Goal: Task Accomplishment & Management: Manage account settings

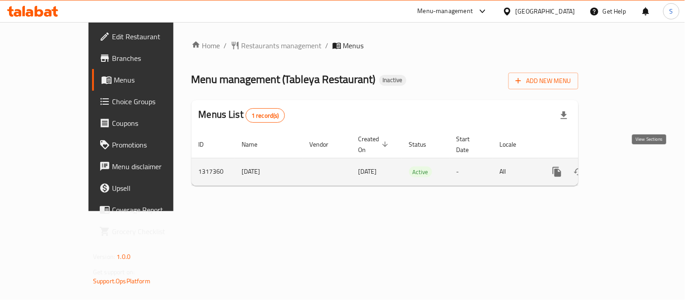
click at [627, 167] on icon "enhanced table" at bounding box center [621, 172] width 11 height 11
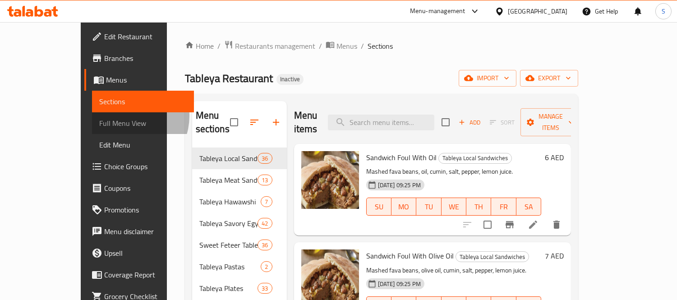
click at [99, 118] on span "Full Menu View" at bounding box center [143, 123] width 88 height 11
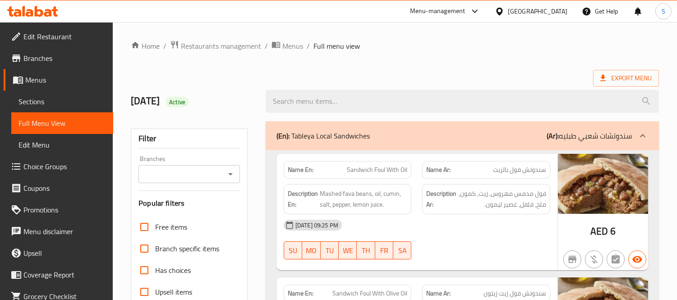
drag, startPoint x: 59, startPoint y: 98, endPoint x: 684, endPoint y: 1, distance: 632.9
click at [59, 98] on span "Sections" at bounding box center [63, 101] width 88 height 11
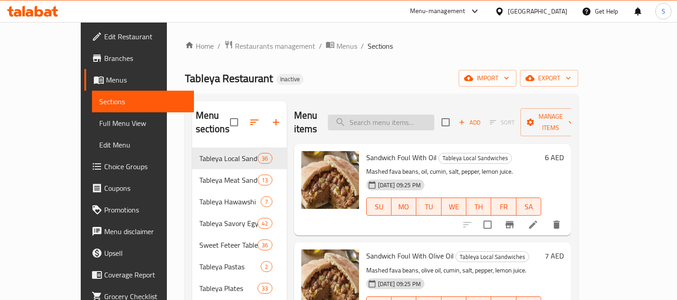
click at [404, 120] on input "search" at bounding box center [381, 123] width 106 height 16
paste input "Moussaka"
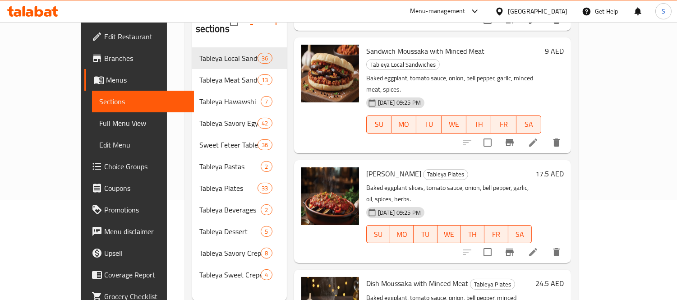
scroll to position [126, 0]
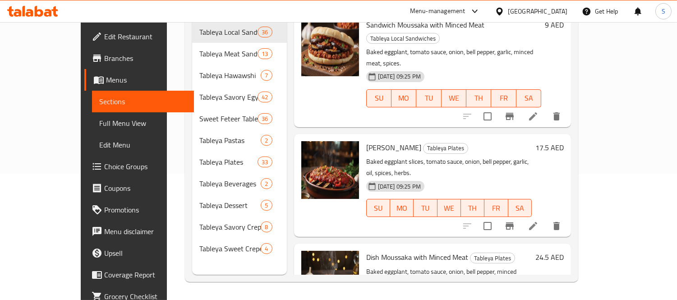
drag, startPoint x: 599, startPoint y: 264, endPoint x: 606, endPoint y: 262, distance: 7.1
click at [440, 74] on div "Sandwich Moussaka with Minced Meat Tableya Local Sandwiches Baked eggplant, tom…" at bounding box center [454, 69] width 182 height 108
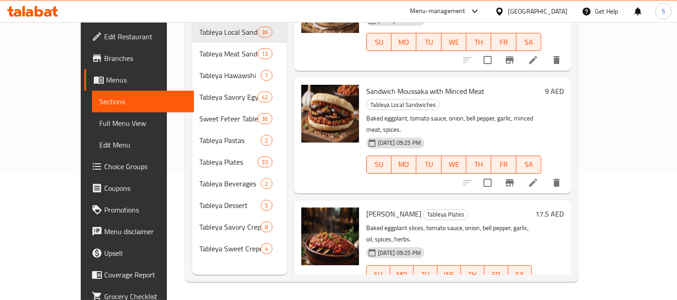
scroll to position [116, 0]
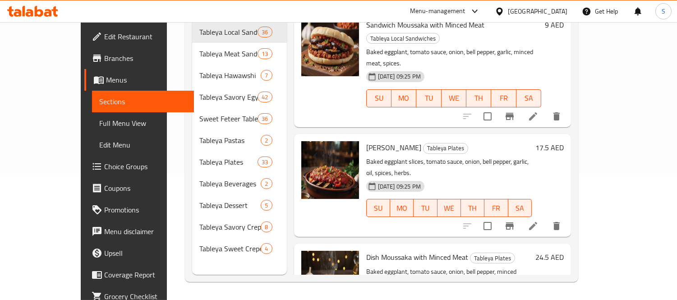
click at [315, 274] on div "Dish Moussaka with Minced Meat Tableya Plates Baked eggplant, tomato sauce, oni…" at bounding box center [432, 295] width 277 height 103
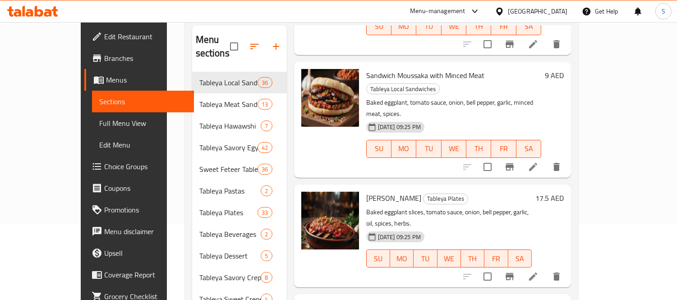
scroll to position [126, 0]
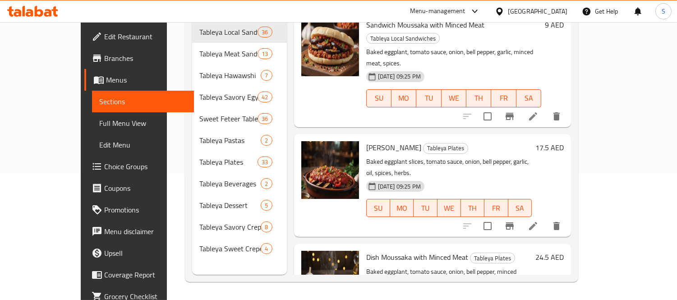
click at [440, 81] on div "Menu items Moussaka Add Sort Manage items Sandwich Moussaka Tableya Local Sandw…" at bounding box center [429, 125] width 284 height 300
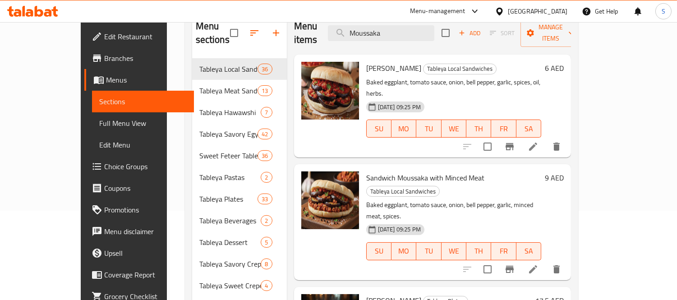
scroll to position [0, 0]
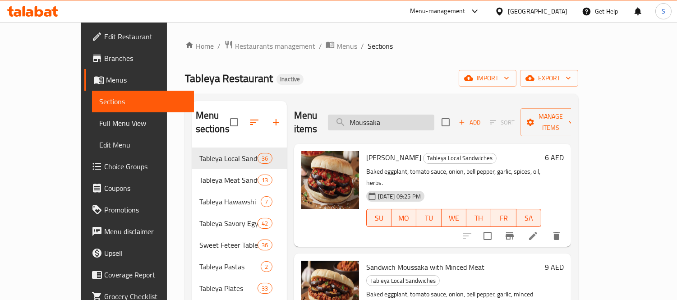
click at [435, 118] on input "Moussaka" at bounding box center [381, 123] width 106 height 16
paste input "Sandwich Omelette Egg"
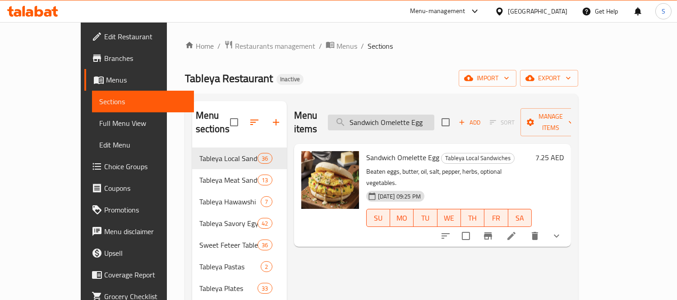
click at [418, 115] on input "Sandwich Omelette Egg" at bounding box center [381, 123] width 106 height 16
paste input "Plain Rice Pudding (Tableya)"
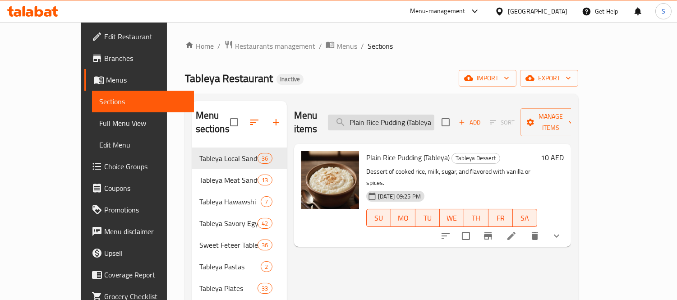
click at [427, 118] on input "Plain Rice Pudding (Tableya)" at bounding box center [381, 123] width 106 height 16
drag, startPoint x: 427, startPoint y: 118, endPoint x: 463, endPoint y: 144, distance: 43.9
click at [427, 119] on input "Plain Rice Pudding (Tableya)" at bounding box center [381, 123] width 106 height 16
paste input "istachio Crepe"
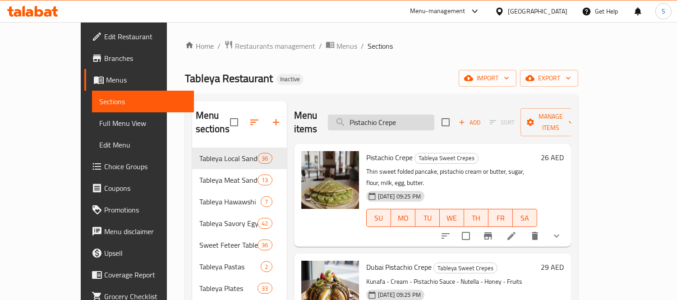
click at [416, 118] on input "Pistachio Crepe" at bounding box center [381, 123] width 106 height 16
paste input "Hot Dog Feteer M"
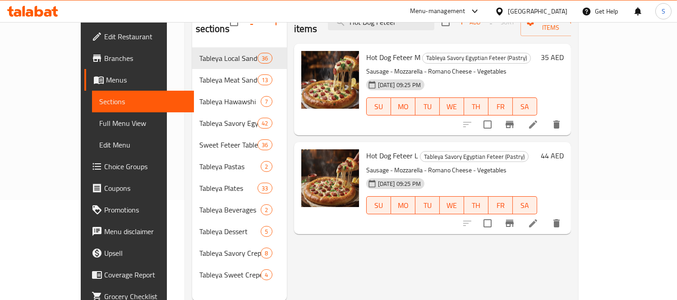
scroll to position [126, 0]
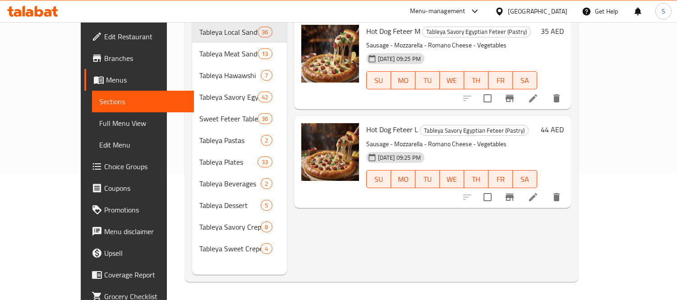
click at [167, 116] on div "Home / Restaurants management / Menus / Sections Tableya Restaurant Inactive im…" at bounding box center [382, 98] width 430 height 404
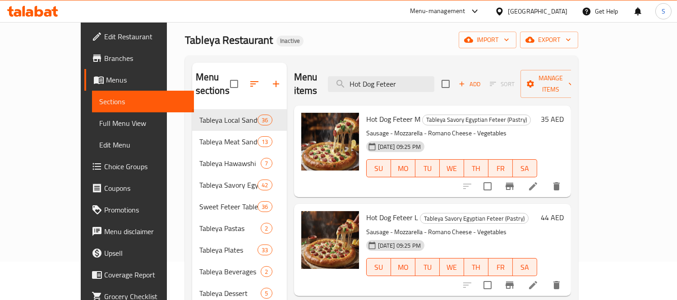
scroll to position [0, 0]
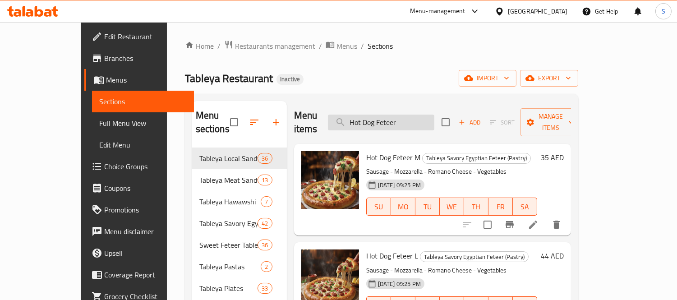
click at [435, 123] on input "Hot Dog Feteer" at bounding box center [381, 123] width 106 height 16
click at [435, 122] on input "Hot Dog Feteer" at bounding box center [381, 123] width 106 height 16
paste input "Special Strips Feteer M"
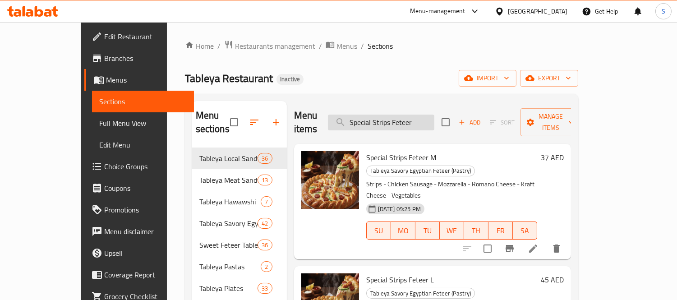
click at [435, 121] on input "Special Strips Feteer" at bounding box center [381, 123] width 106 height 16
click at [435, 120] on input "Special Strips Feteer" at bounding box center [381, 123] width 106 height 16
paste input "Baghasha Feteer M"
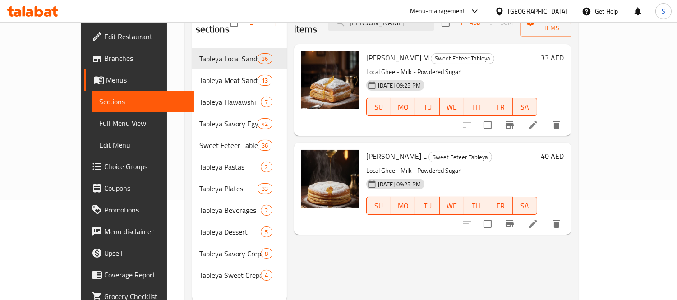
scroll to position [100, 0]
drag, startPoint x: 615, startPoint y: 104, endPoint x: 643, endPoint y: 238, distance: 136.5
click at [578, 264] on div "Menu sections Tableya Local Sandwiches 36 Tableya Meat Sandwiches 13 Tableya Ha…" at bounding box center [381, 151] width 393 height 315
click at [395, 264] on div "Menu items Baghasha Feteer Add Sort Manage items Baghasha Feteer M Sweet Feteer…" at bounding box center [429, 151] width 284 height 300
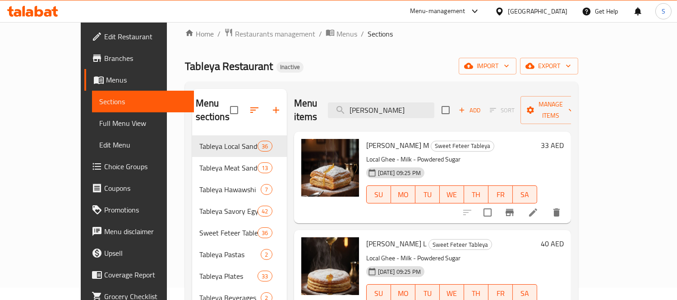
scroll to position [0, 0]
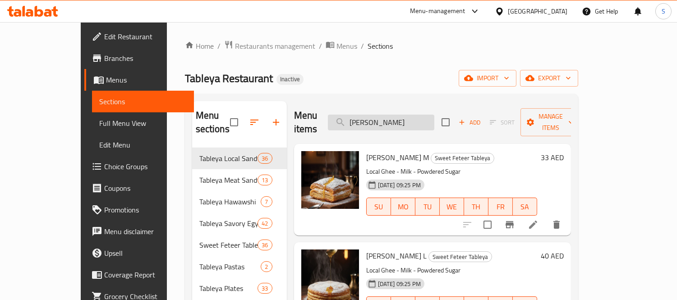
click at [416, 115] on input "Baghasha Feteer" at bounding box center [381, 123] width 106 height 16
paste input "Sugar Feteer M"
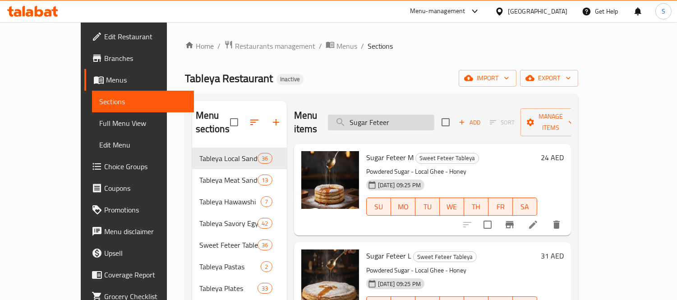
click at [435, 116] on input "Sugar Feteer" at bounding box center [381, 123] width 106 height 16
paste input "Fallahy Meshaltet with Baldi Ghee M"
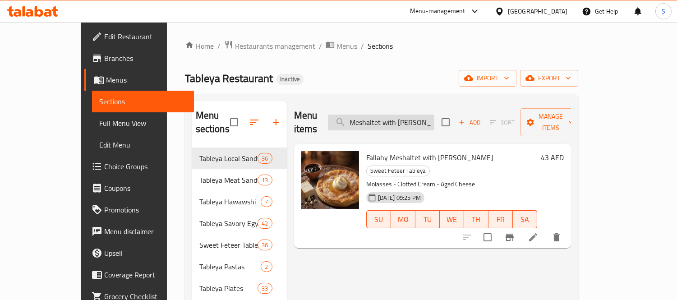
scroll to position [0, 22]
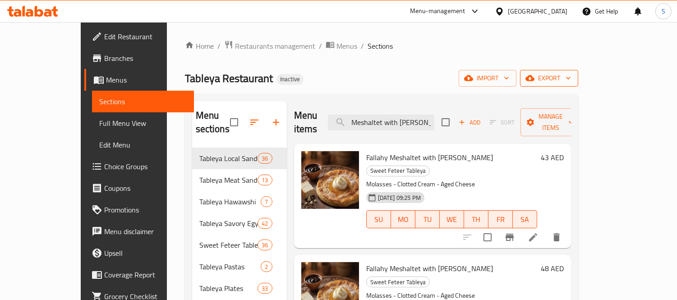
type input "Fallahy Meshaltet with Baldi Ghee"
click at [571, 74] on span "export" at bounding box center [549, 78] width 44 height 11
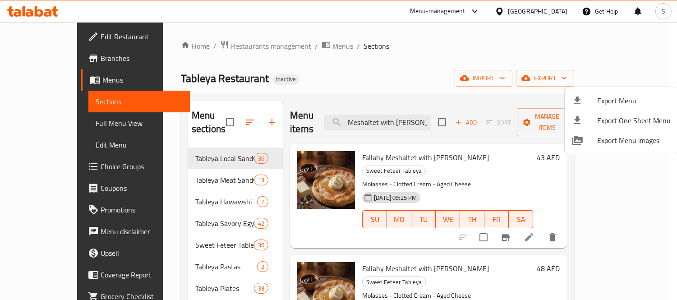
scroll to position [0, 0]
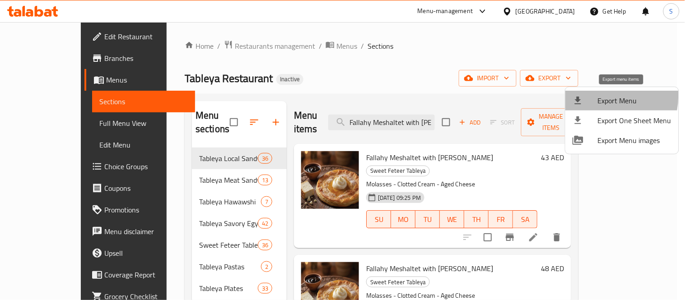
click at [595, 96] on div at bounding box center [584, 100] width 25 height 11
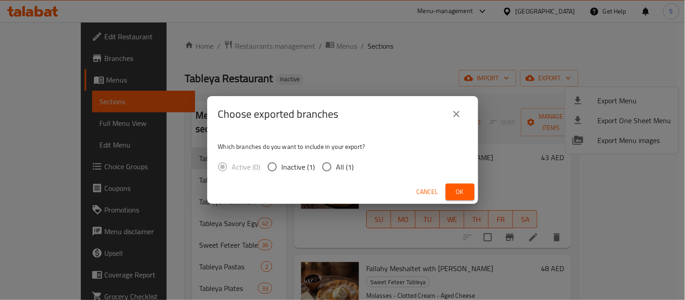
click at [335, 166] on input "All (1)" at bounding box center [326, 166] width 19 height 19
radio input "true"
click at [456, 192] on span "Ok" at bounding box center [460, 191] width 14 height 11
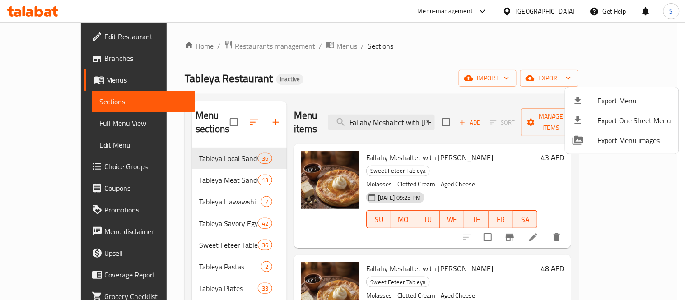
click at [467, 70] on div at bounding box center [342, 150] width 685 height 300
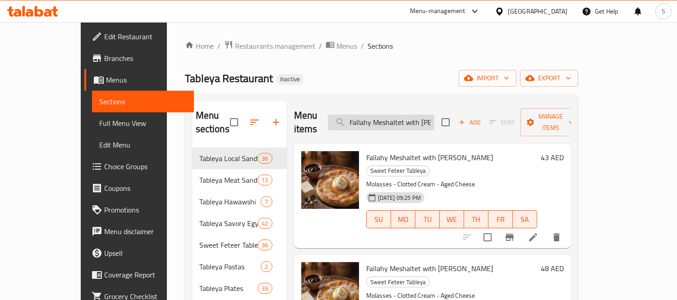
click at [416, 115] on input "Fallahy Meshaltet with Baldi Ghee" at bounding box center [381, 123] width 106 height 16
click at [416, 116] on input "Fallahy Meshaltet with Baldi Ghee" at bounding box center [381, 123] width 106 height 16
paste input "oul Dish (Spicy Oil / Ghee)"
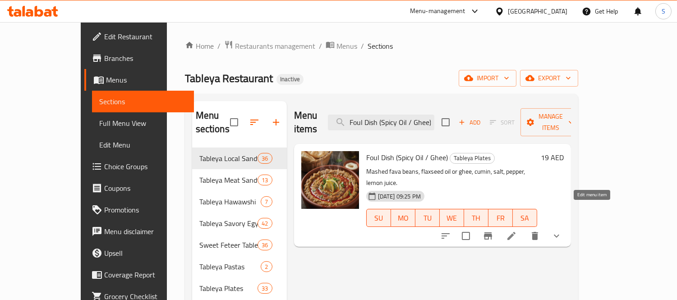
type input "Foul Dish (Spicy Oil / Ghee)"
click at [517, 231] on icon at bounding box center [511, 236] width 11 height 11
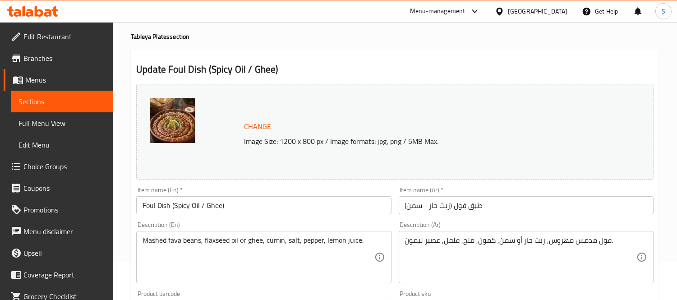
scroll to position [100, 0]
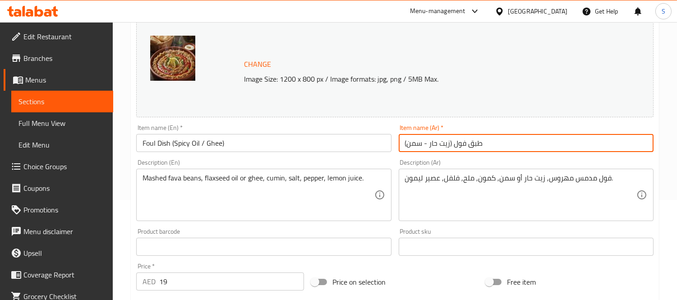
drag, startPoint x: 450, startPoint y: 145, endPoint x: 430, endPoint y: 144, distance: 19.9
click at [430, 144] on input "طبق فول (زيت حار - سمن)" at bounding box center [526, 143] width 255 height 18
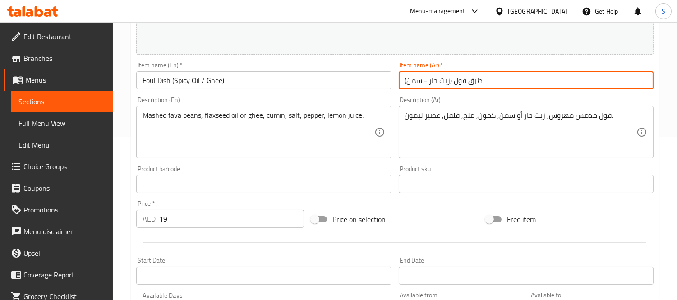
scroll to position [364, 0]
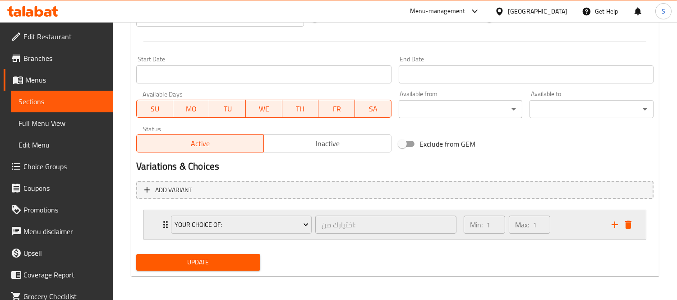
click at [562, 223] on div "Min: 1 ​ Max: 1 ​" at bounding box center [532, 224] width 148 height 29
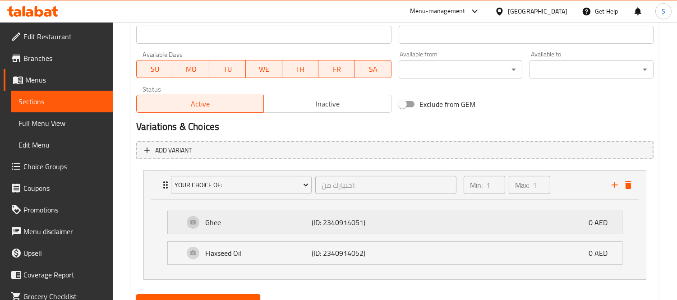
scroll to position [444, 0]
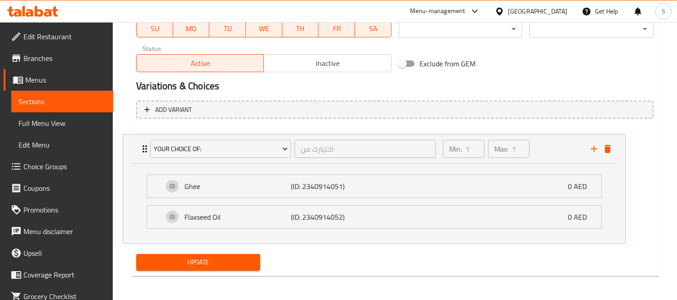
drag, startPoint x: 247, startPoint y: 208, endPoint x: 226, endPoint y: 217, distance: 22.9
click at [225, 217] on div "Your Choice Of: اختيارك من: ​ Min: 1 ​ Max: 1 ​ Ghee (ID: 2340914051) 0 AED Nam…" at bounding box center [395, 184] width 518 height 117
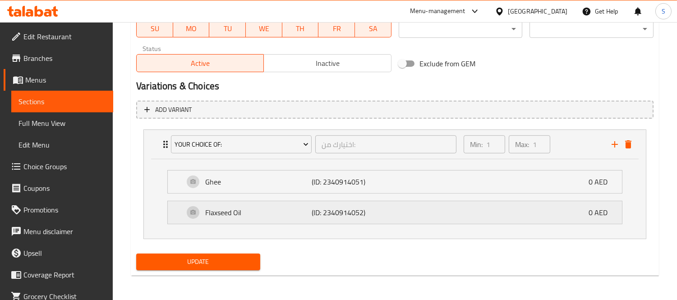
click at [226, 217] on p "Flaxseed Oil" at bounding box center [258, 212] width 106 height 11
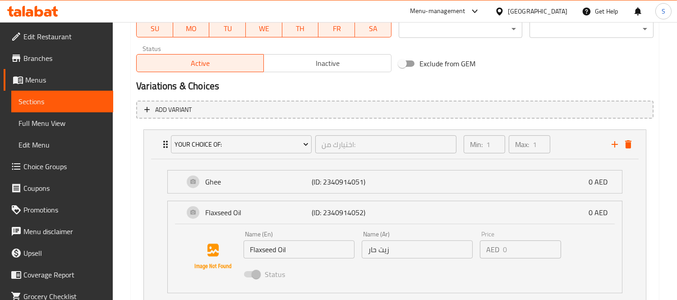
click at [275, 251] on input "Flaxseed Oil" at bounding box center [299, 250] width 111 height 18
click at [276, 252] on input "Flaxseed Oil" at bounding box center [299, 250] width 111 height 18
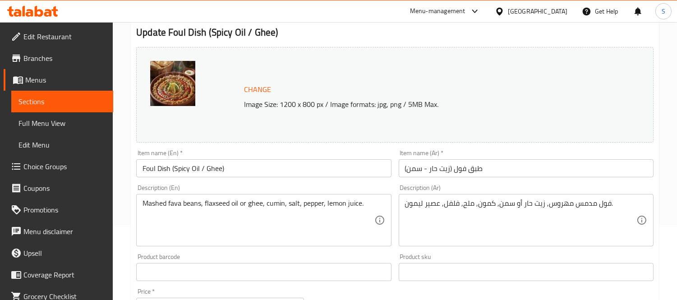
scroll to position [0, 0]
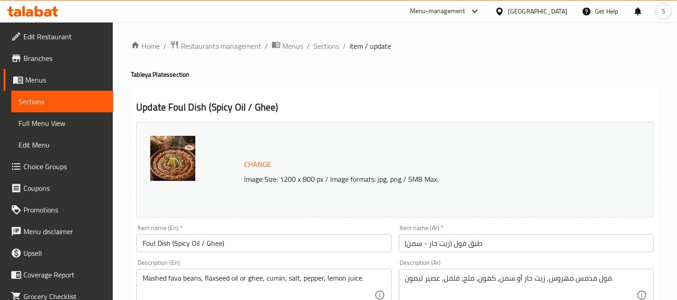
click at [184, 245] on input "Foul Dish (Spicy Oil / Ghee)" at bounding box center [263, 243] width 255 height 18
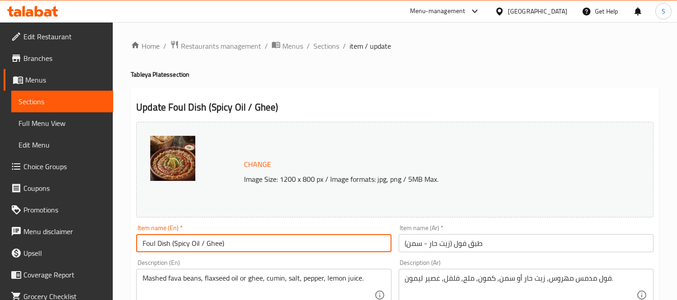
click at [184, 245] on input "Foul Dish (Spicy Oil / Ghee)" at bounding box center [263, 243] width 255 height 18
paste input "Flaxseed Oil"
click at [213, 246] on input "Foul Dish (Flaxseed Oil Oil / Ghee)" at bounding box center [263, 243] width 255 height 18
type input "Foul Dish (Flaxseed Oil / Ghee)"
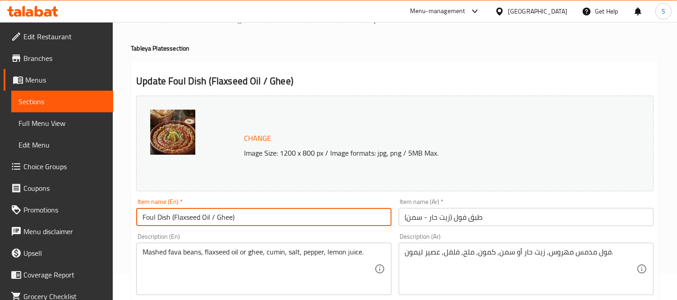
scroll to position [100, 0]
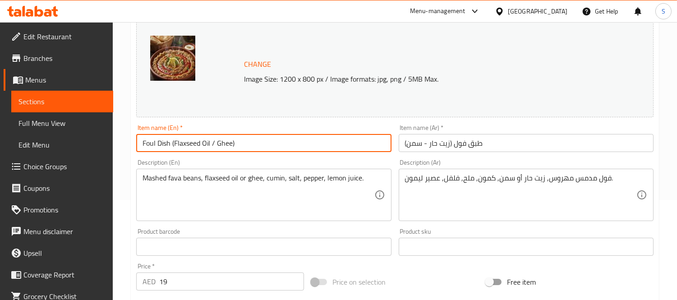
click at [183, 148] on input "Foul Dish (Flaxseed Oil / Ghee)" at bounding box center [263, 143] width 255 height 18
click at [264, 147] on input "Foul Dish (Flaxseed Oil / Ghee)" at bounding box center [263, 143] width 255 height 18
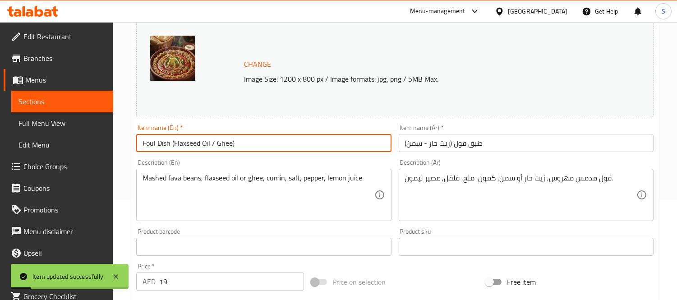
click at [189, 140] on input "Foul Dish (Flaxseed Oil / Ghee)" at bounding box center [263, 143] width 255 height 18
click at [62, 95] on link "Sections" at bounding box center [62, 102] width 102 height 22
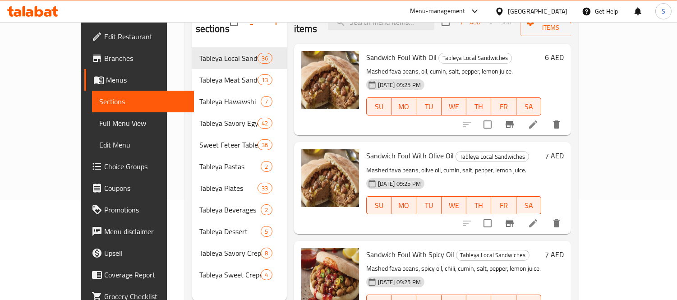
drag, startPoint x: 430, startPoint y: 124, endPoint x: 427, endPoint y: 120, distance: 4.9
click at [430, 124] on div "Sandwich Foul With Oil Tableya Local Sandwiches Mashed fava beans, oil, cumin, …" at bounding box center [432, 125] width 277 height 162
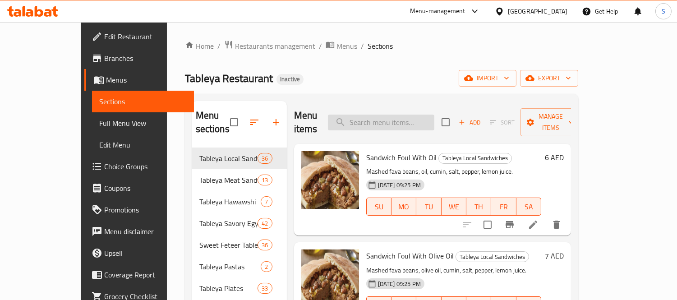
click at [427, 118] on input "search" at bounding box center [381, 123] width 106 height 16
paste input "Hot Dog Feteer L"
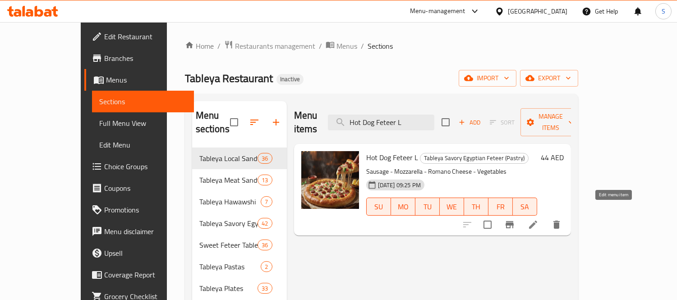
type input "Hot Dog Feteer L"
click at [539, 219] on icon at bounding box center [533, 224] width 11 height 11
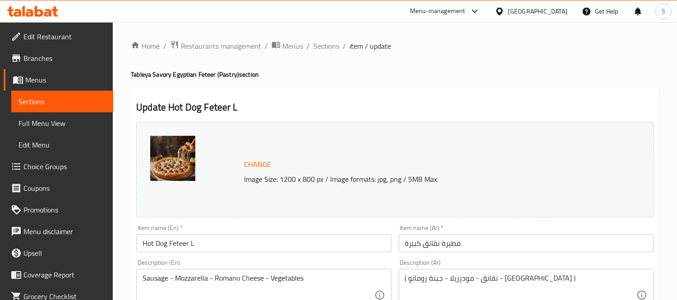
click at [148, 281] on textarea "Sausage - Mozzarella - Romano Cheese - Vegetables" at bounding box center [258, 295] width 231 height 43
click at [46, 101] on span "Sections" at bounding box center [63, 101] width 88 height 11
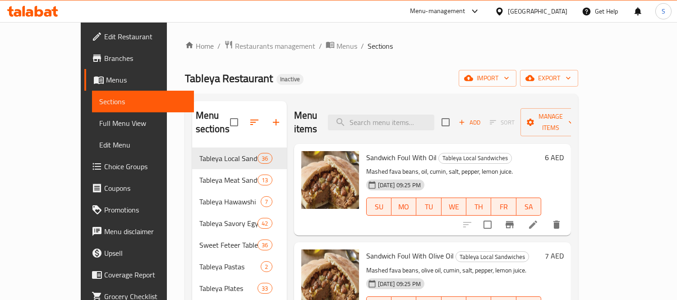
click at [379, 68] on div "Home / Restaurants management / Menus / Sections Tableya Restaurant Inactive im…" at bounding box center [381, 224] width 393 height 368
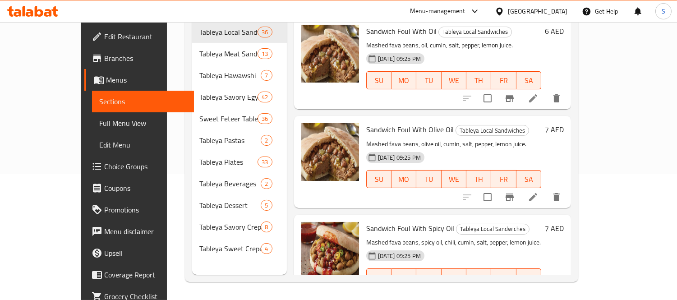
click at [414, 97] on div "Sandwich Foul With Oil Tableya Local Sandwiches Mashed fava beans, oil, cumin, …" at bounding box center [432, 99] width 277 height 162
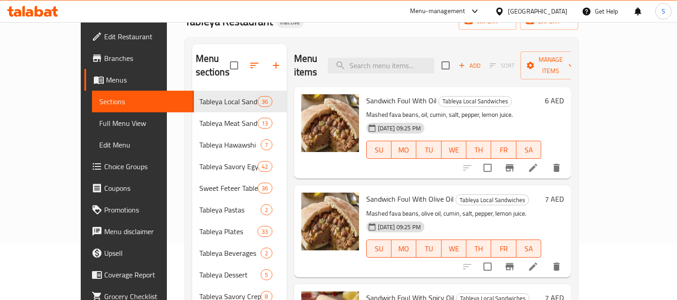
scroll to position [0, 0]
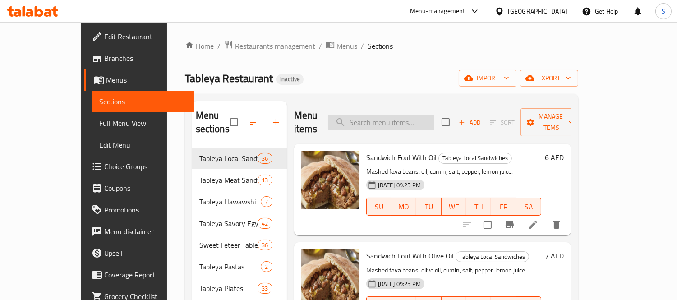
click at [422, 123] on input "search" at bounding box center [381, 123] width 106 height 16
paste input "Hot Dog Feteer M"
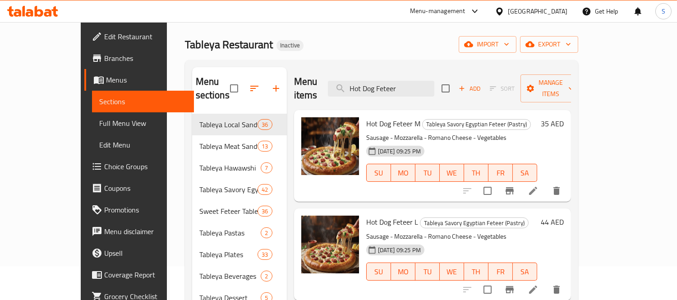
scroll to position [50, 0]
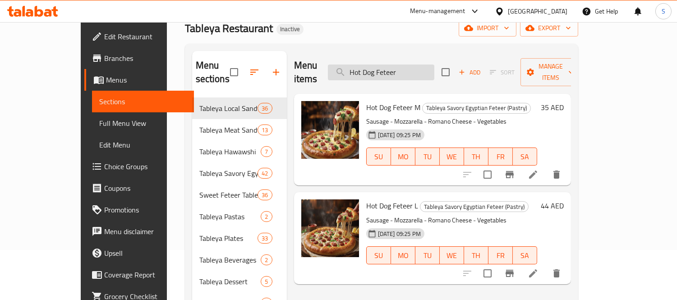
click at [419, 65] on input "Hot Dog Feteer" at bounding box center [381, 73] width 106 height 16
paste input "Uncooked"
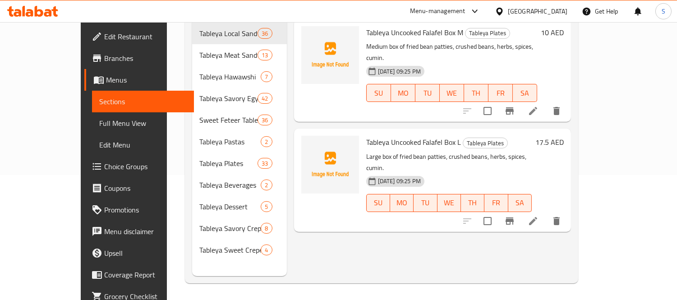
scroll to position [126, 0]
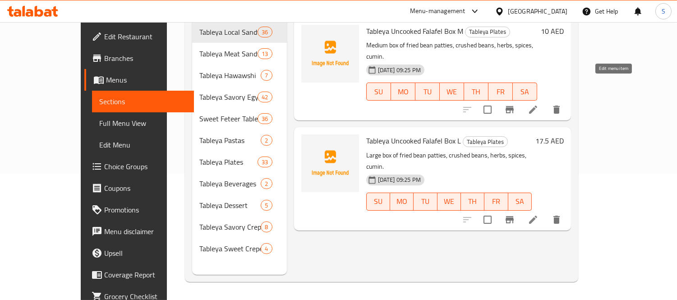
type input "Uncooked"
click at [539, 214] on icon at bounding box center [533, 219] width 11 height 11
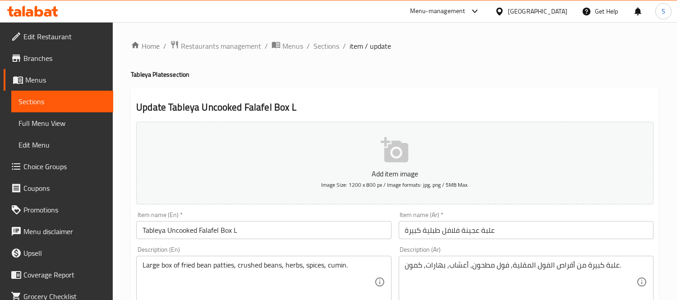
click at [182, 233] on input "Tableya Uncooked Falafel Box L" at bounding box center [263, 230] width 255 height 18
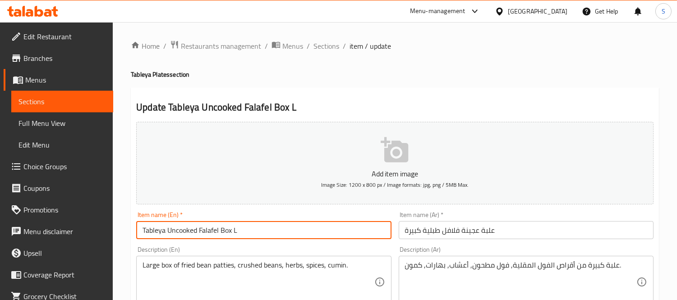
click at [182, 235] on input "Tableya Uncooked Falafel Box L" at bounding box center [263, 230] width 255 height 18
paste input "Crust / Dough"
click at [179, 232] on input "Tableya Uncooked Falafel Box L" at bounding box center [263, 230] width 255 height 18
paste input "Crust / Dough"
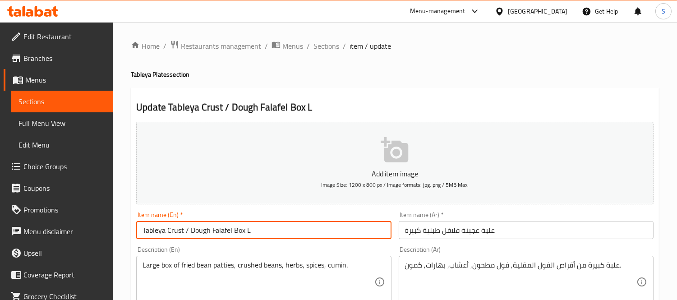
click at [185, 231] on input "Tableya Crust / Dough Falafel Box L" at bounding box center [263, 230] width 255 height 18
click at [180, 230] on input "Tableya Dough Falafel Box L" at bounding box center [263, 230] width 255 height 18
click at [181, 231] on input "Tableya Dough Falafel Box L" at bounding box center [263, 230] width 255 height 18
type input "Tableya Dough Falafel Box L"
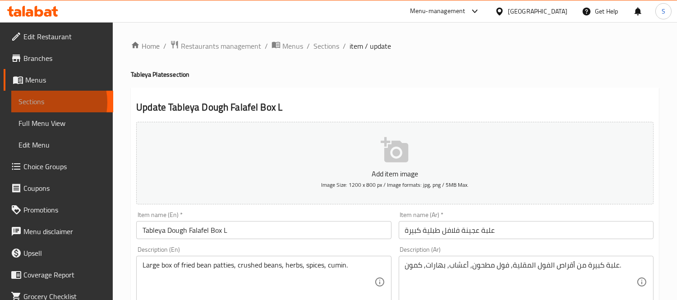
click at [43, 102] on span "Sections" at bounding box center [63, 101] width 88 height 11
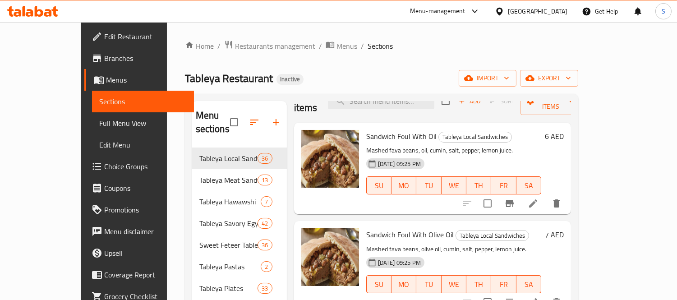
scroll to position [200, 0]
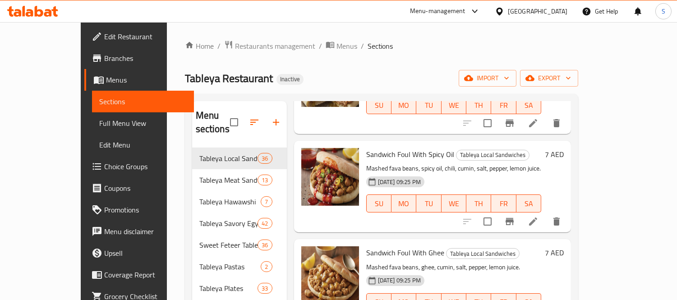
click at [572, 44] on ol "Home / Restaurants management / Menus / Sections" at bounding box center [381, 46] width 393 height 12
click at [240, 48] on span "Restaurants management" at bounding box center [275, 46] width 80 height 11
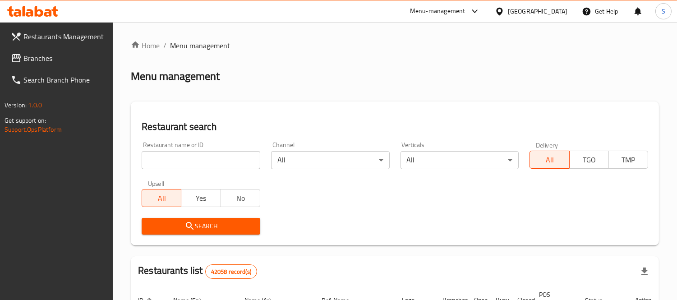
click at [522, 11] on div "[GEOGRAPHIC_DATA]" at bounding box center [538, 11] width 60 height 10
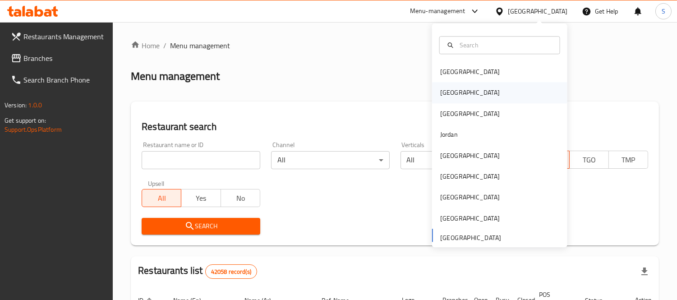
click at [454, 95] on div "Egypt" at bounding box center [470, 93] width 74 height 21
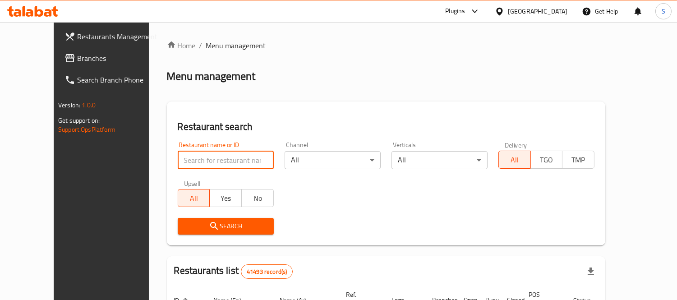
click at [199, 162] on input "search" at bounding box center [226, 160] width 96 height 18
paste input "Shaghaf"
type input "Shaghaf"
click button "Search" at bounding box center [226, 226] width 96 height 17
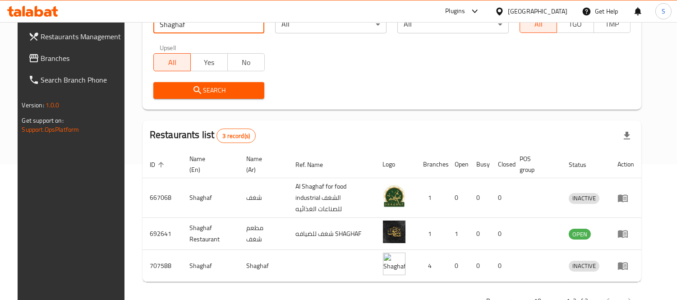
scroll to position [144, 0]
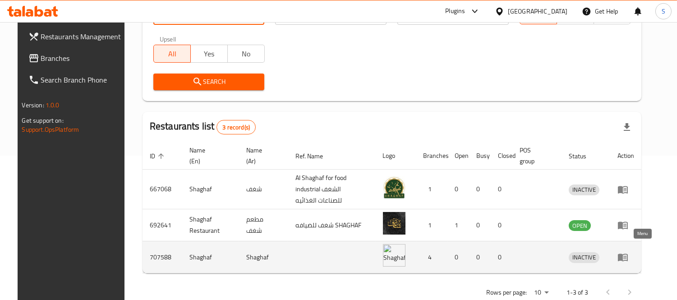
click at [628, 254] on icon "enhanced table" at bounding box center [623, 258] width 10 height 8
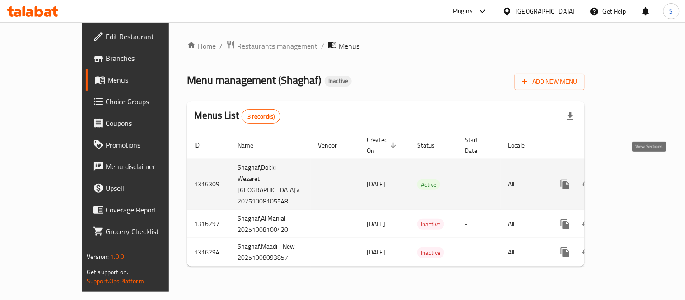
click at [634, 180] on icon "enhanced table" at bounding box center [630, 184] width 8 height 8
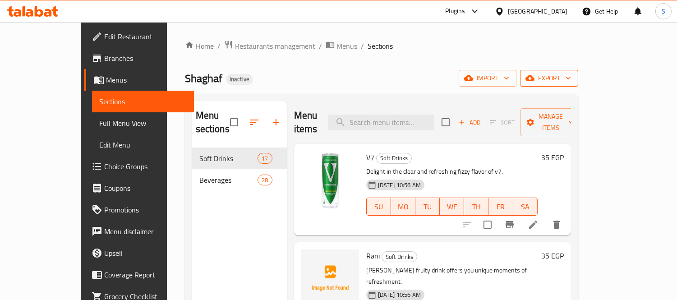
click at [571, 81] on span "export" at bounding box center [549, 78] width 44 height 11
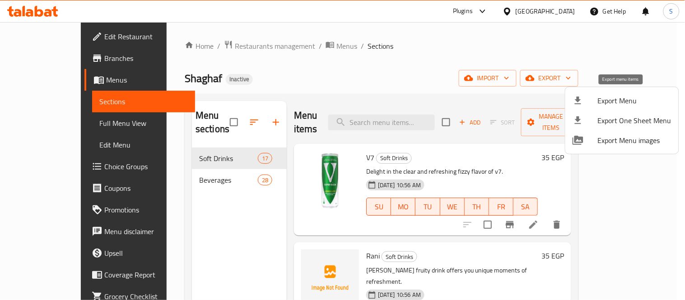
click at [593, 96] on div at bounding box center [584, 100] width 25 height 11
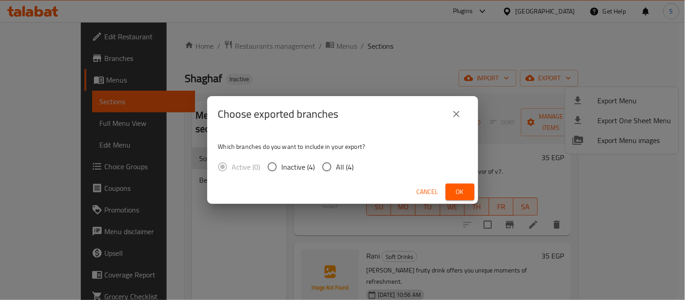
click at [354, 167] on div "Active (0) Inactive (4) All (4)" at bounding box center [289, 166] width 143 height 19
click at [344, 167] on span "All (4)" at bounding box center [345, 167] width 18 height 11
click at [336, 167] on input "All (4)" at bounding box center [326, 166] width 19 height 19
radio input "true"
click at [458, 190] on span "Ok" at bounding box center [460, 191] width 14 height 11
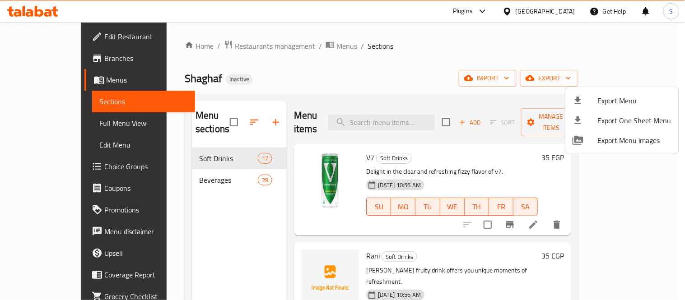
click at [36, 115] on div at bounding box center [342, 150] width 685 height 300
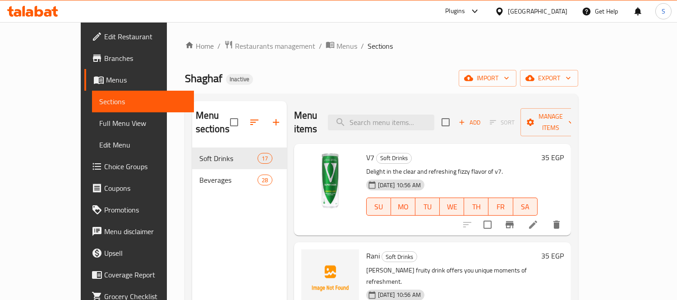
click at [99, 118] on span "Full Menu View" at bounding box center [143, 123] width 88 height 11
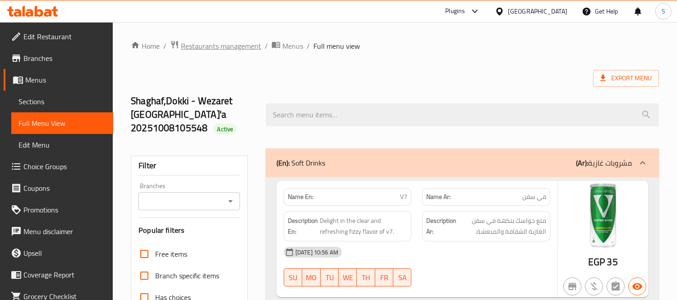
click at [240, 44] on span "Restaurants management" at bounding box center [221, 46] width 80 height 11
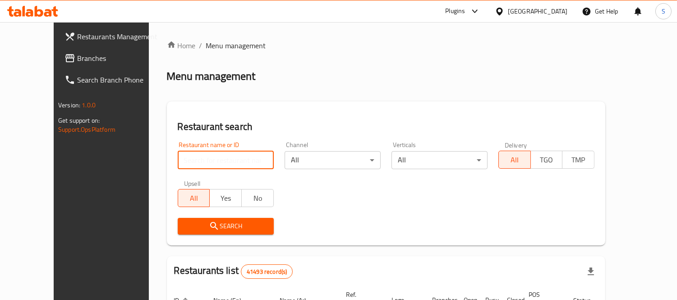
drag, startPoint x: 195, startPoint y: 149, endPoint x: 188, endPoint y: 159, distance: 12.0
click at [188, 159] on input "search" at bounding box center [226, 160] width 96 height 18
paste input "Beity Bakery"
type input "Beity Bakery"
click at [208, 221] on span "Search" at bounding box center [226, 226] width 82 height 11
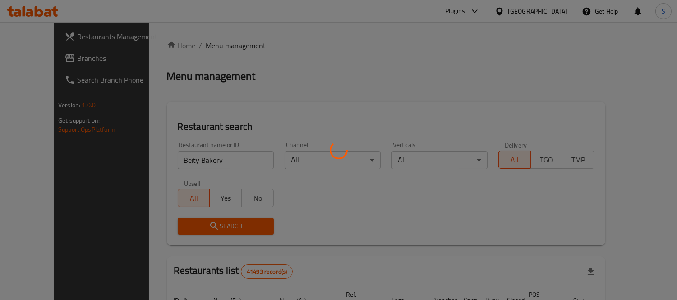
scroll to position [84, 0]
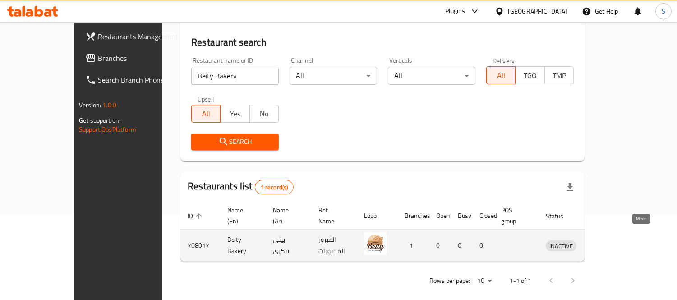
click at [611, 240] on link "enhanced table" at bounding box center [603, 245] width 17 height 11
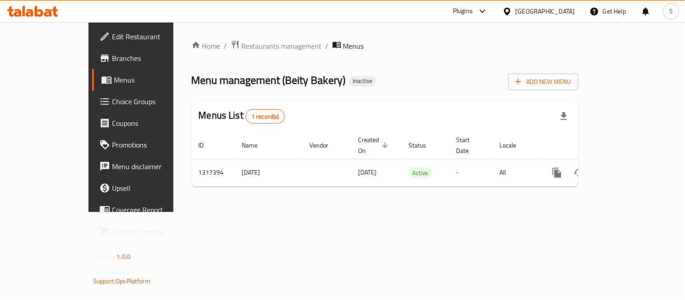
click at [92, 42] on link "Edit Restaurant" at bounding box center [147, 37] width 111 height 22
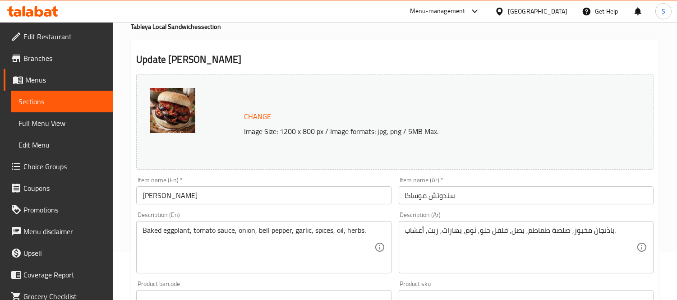
scroll to position [50, 0]
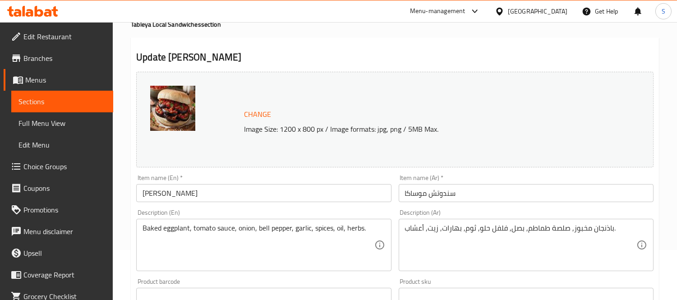
click at [291, 195] on input "Sandwich Moussaka" at bounding box center [263, 193] width 255 height 18
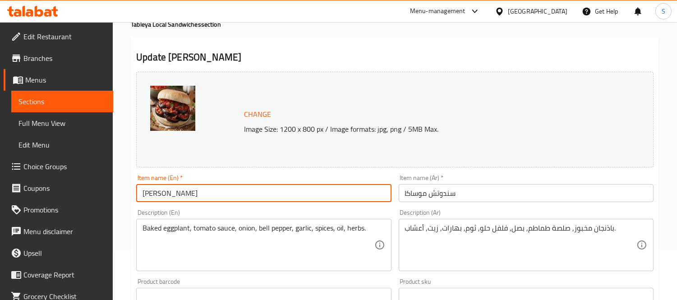
click at [291, 195] on input "Sandwich Moussaka" at bounding box center [263, 193] width 255 height 18
click at [416, 189] on input "سندوتش موساكا" at bounding box center [526, 193] width 255 height 18
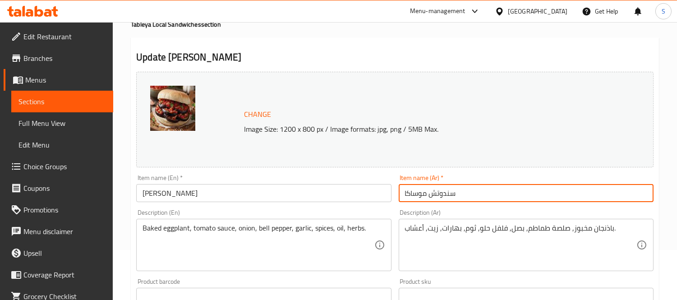
click at [416, 189] on input "سندوتش موساكا" at bounding box center [526, 193] width 255 height 18
paste input "المسقعة"
click at [428, 194] on input "سندوتش المسقعة" at bounding box center [526, 193] width 255 height 18
click at [425, 196] on input "سندوتش مسقعة" at bounding box center [526, 193] width 255 height 18
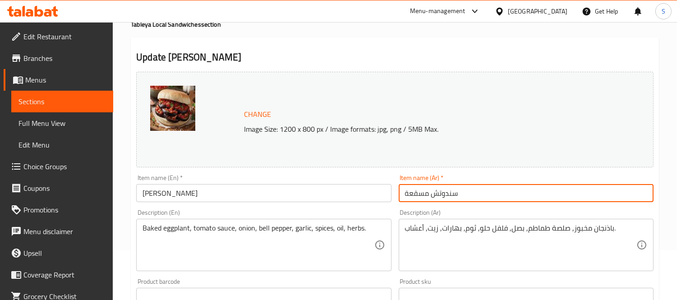
type input "سندوتش مسقعة"
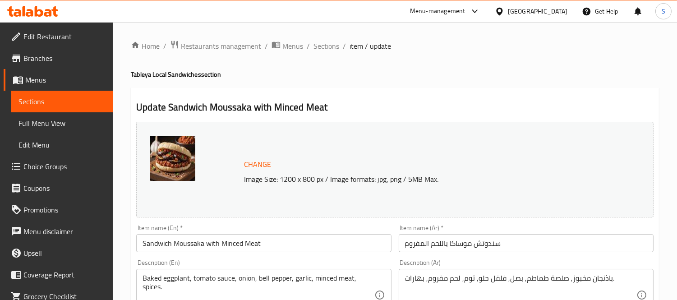
click at [462, 244] on input "سندوتش موساكا باللحم المفروم" at bounding box center [526, 243] width 255 height 18
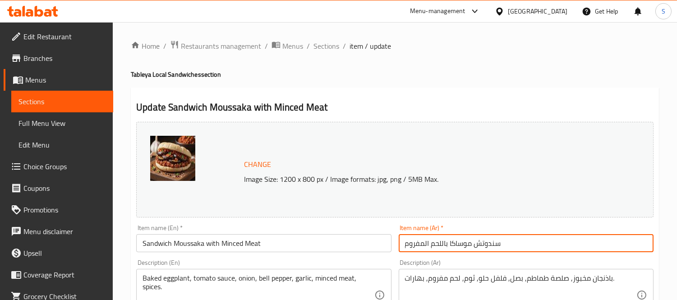
click at [462, 244] on input "سندوتش موساكا باللحم المفروم" at bounding box center [526, 243] width 255 height 18
paste input "سقعة"
type input "سندوتش مسقعة باللحم المفروم"
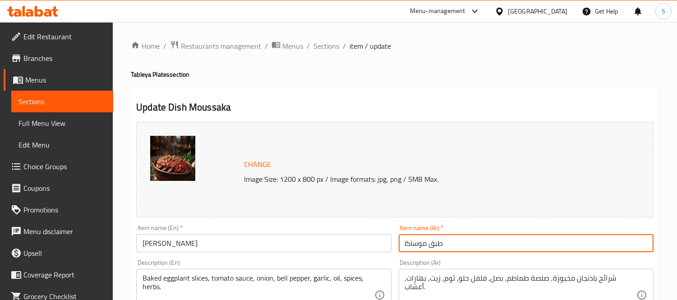
click at [416, 248] on input "طبق موساكا" at bounding box center [526, 243] width 255 height 18
paste input "سقعة"
type input "طبق مسقعة"
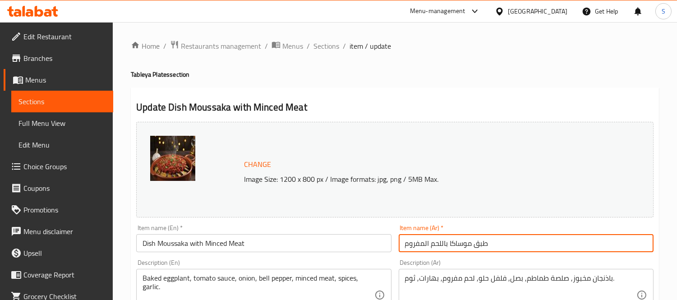
click at [461, 241] on input "طبق موساكا باللحم المفروم" at bounding box center [526, 243] width 255 height 18
paste input "سقعة"
type input "طبق مسقعة باللحم المفروم"
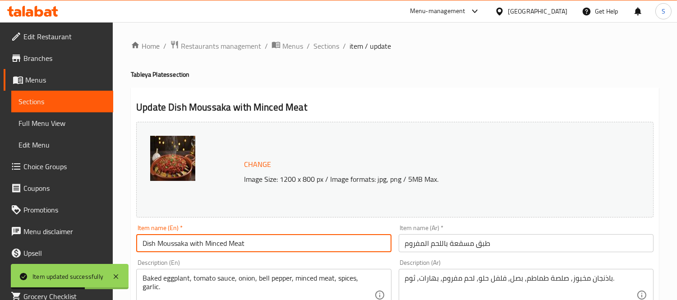
click at [278, 246] on input "Dish Moussaka with Minced Meat" at bounding box center [263, 243] width 255 height 18
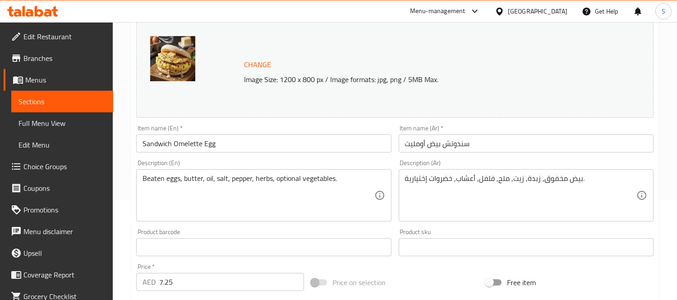
scroll to position [100, 0]
click at [305, 176] on textarea "Beaten eggs, butter, oil, salt, pepper, herbs, optional vegetables." at bounding box center [258, 195] width 231 height 43
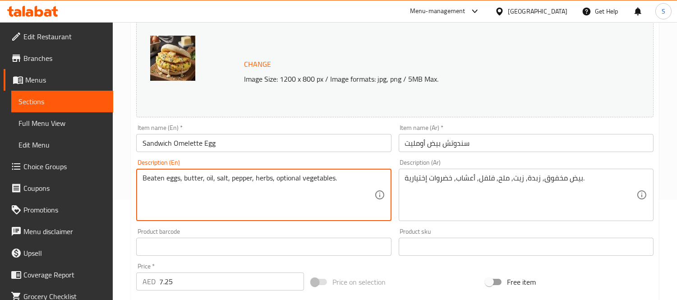
click at [305, 176] on textarea "Beaten eggs, butter, oil, salt, pepper, herbs, optional vegetables." at bounding box center [258, 195] width 231 height 43
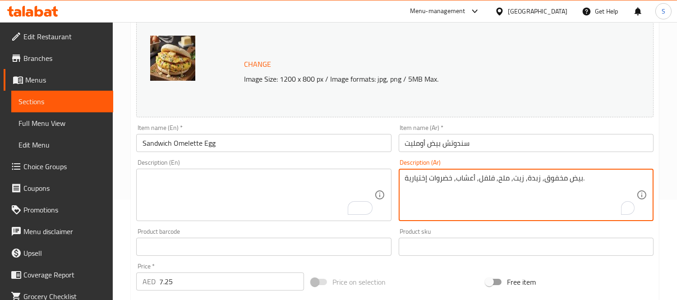
click at [481, 177] on textarea "بيض مخفوق, زبدة, زيت, ملح, فلفل, أعشاب, خضروات إختيارية." at bounding box center [520, 195] width 231 height 43
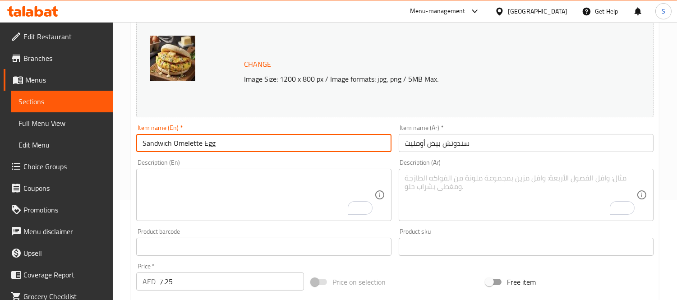
drag, startPoint x: 202, startPoint y: 146, endPoint x: 134, endPoint y: 144, distance: 67.7
click at [134, 144] on div "Item name (En)   * Sandwich Omelette Egg Item name (En) *" at bounding box center [264, 138] width 262 height 35
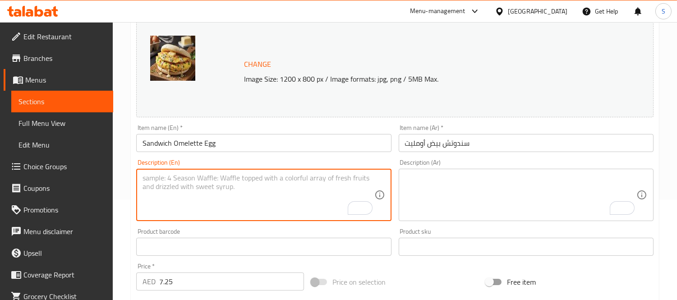
click at [287, 206] on textarea "To enrich screen reader interactions, please activate Accessibility in Grammarl…" at bounding box center [258, 195] width 231 height 43
paste textarea "Bread, Eggs, Ground beef, Cheddar cheese, Tomato sauce, Green peppers, Onions"
type textarea "Bread, Eggs, Ground beef, Cheddar cheese, Tomato sauce, Green peppers, Onions"
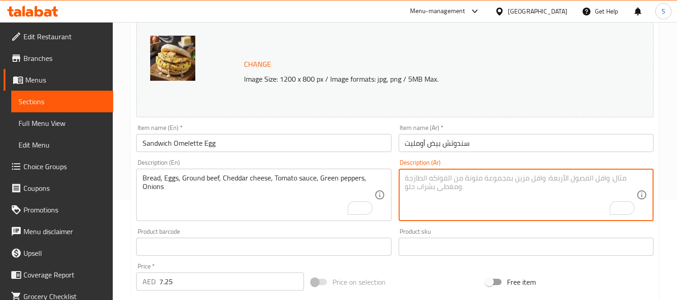
click at [555, 199] on textarea "To enrich screen reader interactions, please activate Accessibility in Grammarl…" at bounding box center [520, 195] width 231 height 43
paste textarea "خبز, بيض, لحم مفروم, جبنة شيدر, صلصة طماطم, فلفل أخضر, بصل"
type textarea "خبز, بيض, لحم مفروم, جبنة شيدر, صلصة طماطم, فلفل أخضر, بصل"
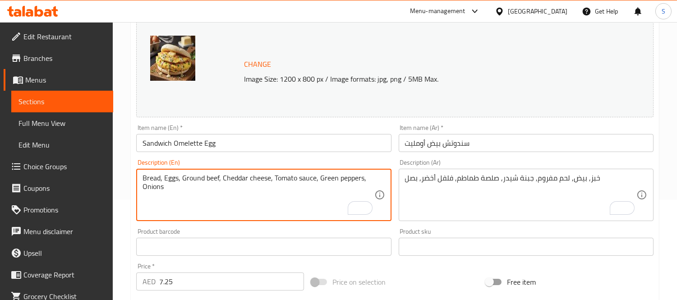
click at [235, 192] on textarea "Bread, Eggs, Ground beef, Cheddar cheese, Tomato sauce, Green peppers, Onions" at bounding box center [258, 195] width 231 height 43
click at [235, 191] on textarea "Bread, Eggs, Ground beef, Cheddar cheese, Tomato sauce, Green peppers, Onions" at bounding box center [258, 195] width 231 height 43
paste textarea "omelette made with eggs, salt and pepper"
type textarea "omelette made with eggs, salt and pepper"
click at [457, 171] on div "خبز, بيض, لحم مفروم, جبنة شيدر, صلصة طماطم, فلفل أخضر, بصل Description (Ar)" at bounding box center [526, 195] width 255 height 52
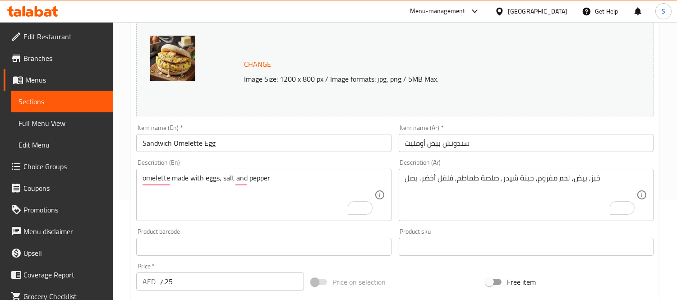
click at [457, 171] on div "خبز, بيض, لحم مفروم, جبنة شيدر, صلصة طماطم, فلفل أخضر, بصل Description (Ar)" at bounding box center [526, 195] width 255 height 52
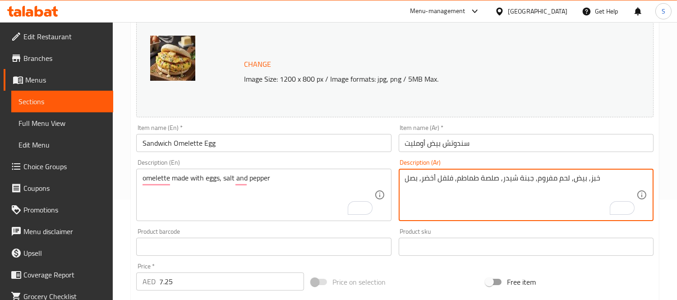
click at [449, 175] on textarea "خبز, بيض, لحم مفروم, جبنة شيدر, صلصة طماطم, فلفل أخضر, بصل" at bounding box center [520, 195] width 231 height 43
paste textarea "ومليت مصنوع من البيض، الملح والفلف"
type textarea "أومليت مصنوع من البيض، الملح والفلفل"
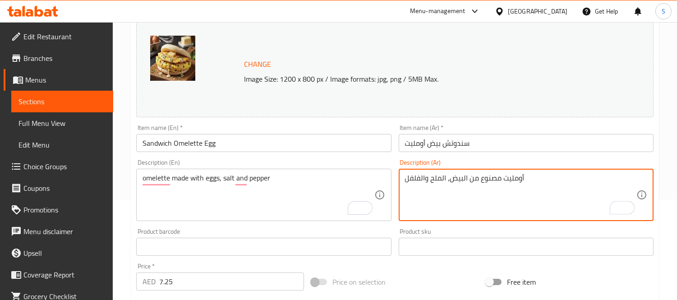
click at [509, 143] on input "سندوتش بيض أومليت" at bounding box center [526, 143] width 255 height 18
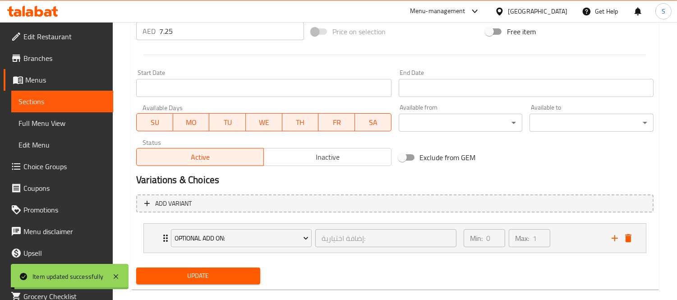
scroll to position [364, 0]
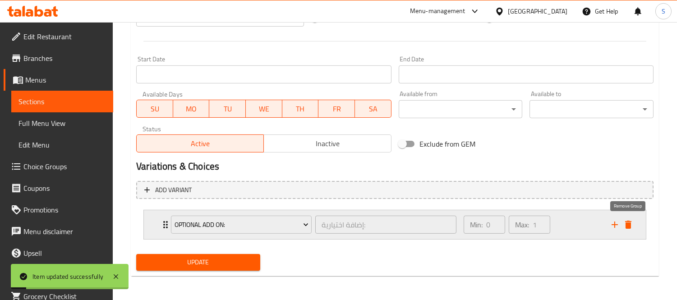
click at [630, 225] on icon "delete" at bounding box center [628, 225] width 6 height 8
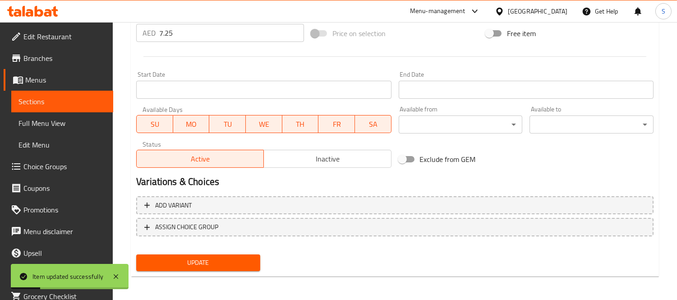
click at [229, 264] on span "Update" at bounding box center [198, 262] width 110 height 11
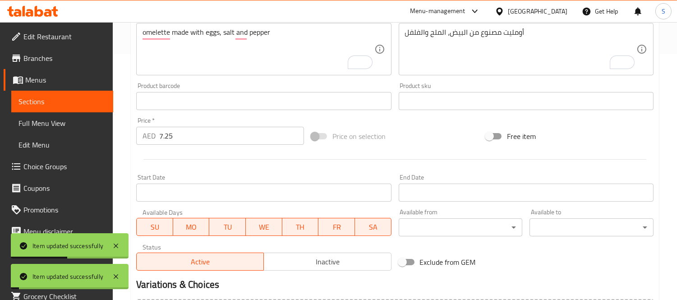
scroll to position [98, 0]
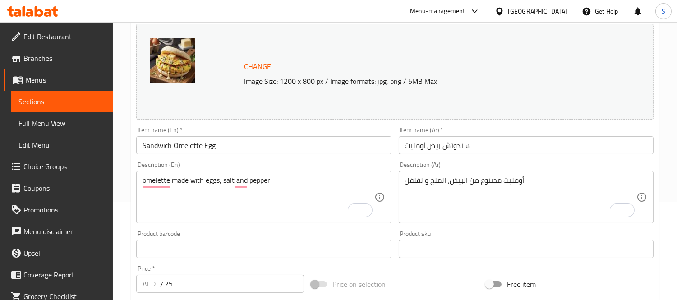
click at [317, 144] on input "Sandwich Omelette Egg" at bounding box center [263, 145] width 255 height 18
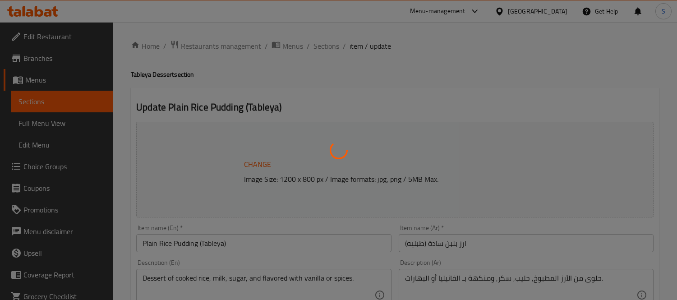
type input "اختيارك من:"
type input "1"
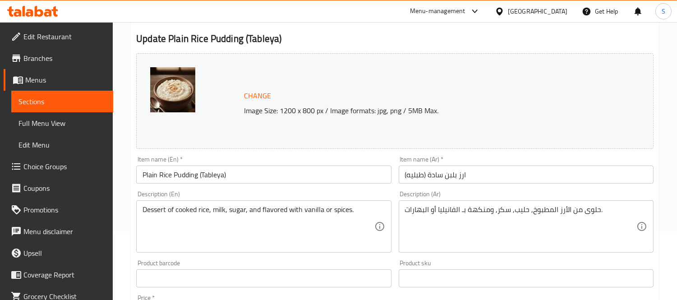
scroll to position [100, 0]
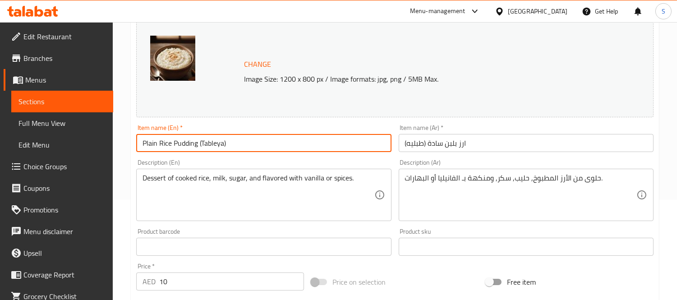
drag, startPoint x: 200, startPoint y: 143, endPoint x: 113, endPoint y: 136, distance: 87.4
click at [113, 136] on div "Edit Restaurant Branches Menus Sections Full Menu View Edit Menu Choice Groups …" at bounding box center [338, 243] width 677 height 643
click at [276, 191] on textarea "Dessert of cooked rice, milk, sugar, and flavored with vanilla or spices." at bounding box center [258, 195] width 231 height 43
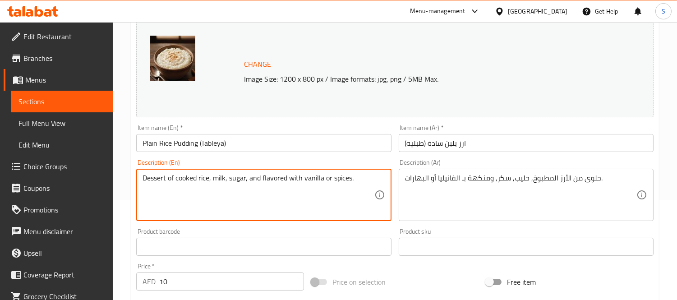
drag, startPoint x: 276, startPoint y: 191, endPoint x: 461, endPoint y: 188, distance: 185.0
click at [276, 190] on textarea "Dessert of cooked rice, milk, sugar, and flavored with vanilla or spices." at bounding box center [258, 195] width 231 height 43
click at [488, 188] on textarea "حلوى من الأرز المطبوخ, حليب, سكر, ومنكهة بـ الفانيليا أو البهارات." at bounding box center [520, 195] width 231 height 43
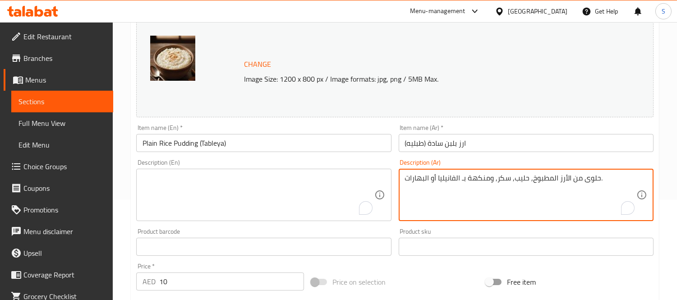
click at [488, 187] on textarea "حلوى من الأرز المطبوخ, حليب, سكر, ومنكهة بـ الفانيليا أو البهارات." at bounding box center [520, 195] width 231 height 43
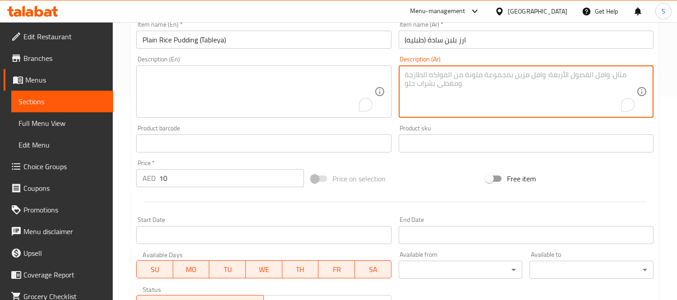
scroll to position [351, 0]
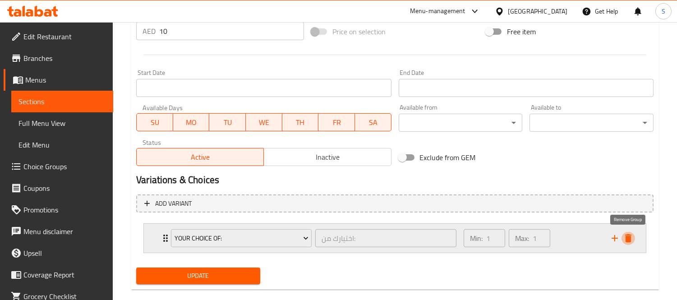
click at [634, 237] on button "delete" at bounding box center [629, 238] width 14 height 14
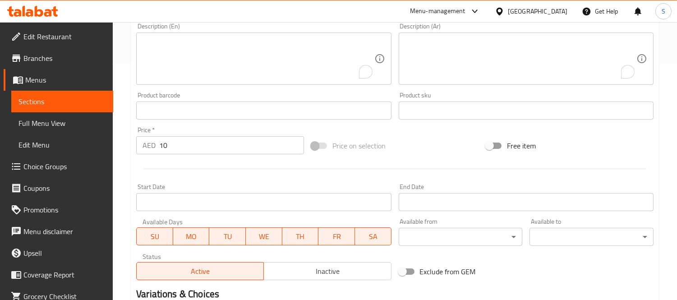
scroll to position [98, 0]
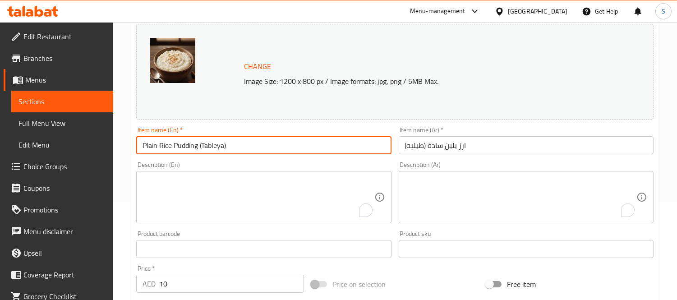
click at [291, 137] on input "Plain Rice Pudding (Tableya)" at bounding box center [263, 145] width 255 height 18
click at [240, 187] on textarea "To enrich screen reader interactions, please activate Accessibility in Grammarl…" at bounding box center [258, 197] width 231 height 43
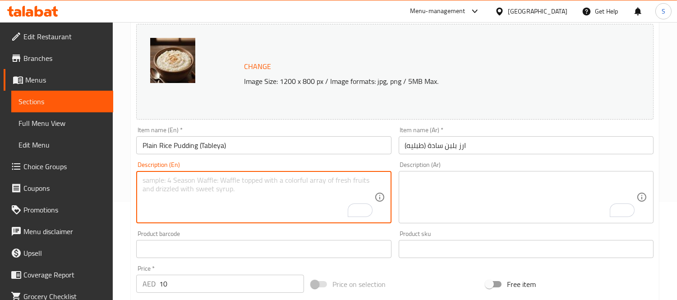
paste textarea "Rice, milk, sugar, salt, vanilla extract"
type textarea "Rice, milk, sugar, salt, vanilla extract"
click at [434, 191] on textarea "To enrich screen reader interactions, please activate Accessibility in Grammarl…" at bounding box center [520, 197] width 231 height 43
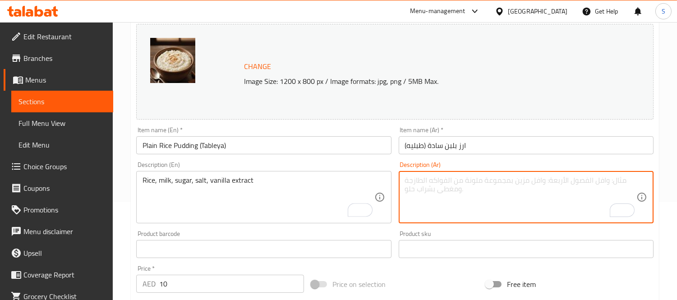
paste textarea "أرز، حليب، سكر، ملح، خلاصة الفانيليا"
type textarea "أرز، حليب، سكر، ملح، خلاصة الفانيليا"
click at [358, 151] on input "Plain Rice Pudding (Tableya)" at bounding box center [263, 145] width 255 height 18
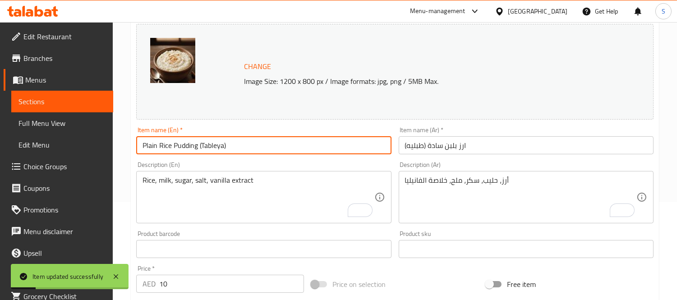
click at [295, 149] on input "Plain Rice Pudding (Tableya)" at bounding box center [263, 145] width 255 height 18
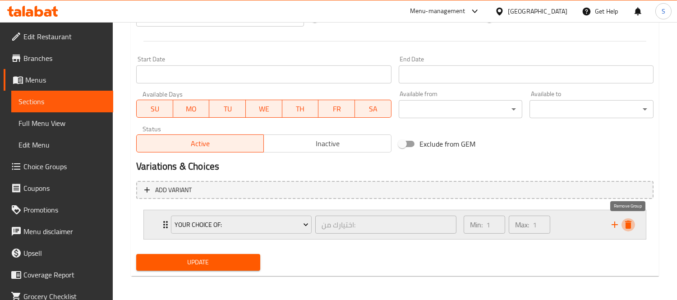
click at [628, 224] on icon "delete" at bounding box center [628, 225] width 6 height 8
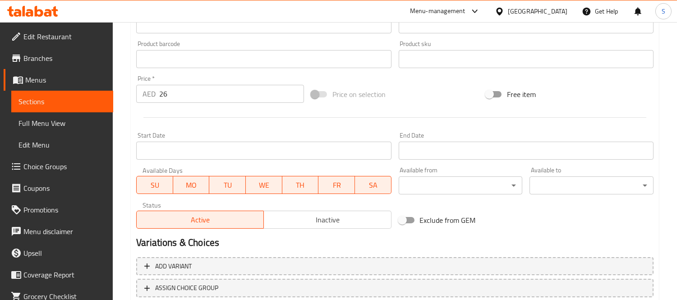
scroll to position [148, 0]
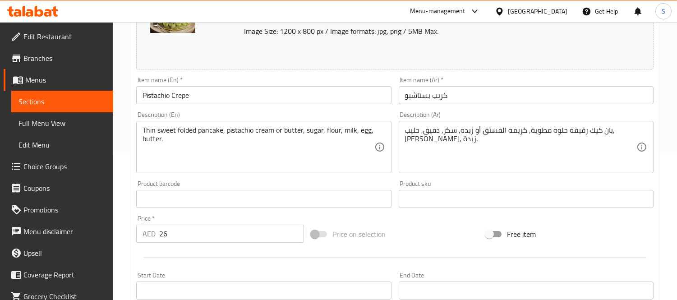
click at [308, 145] on textarea "Thin sweet folded pancake, pistachio cream or butter, sugar, flour, milk, egg, …" at bounding box center [258, 147] width 231 height 43
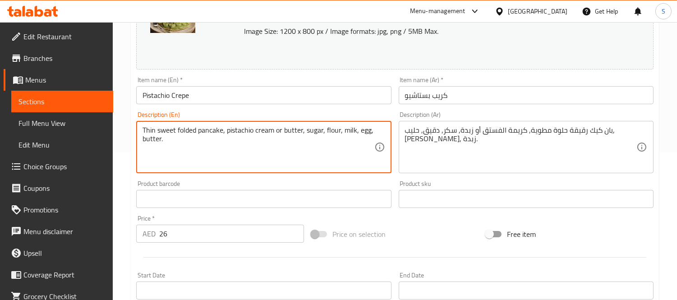
click at [308, 143] on textarea "Thin sweet folded pancake, pistachio cream or butter, sugar, flour, milk, egg, …" at bounding box center [258, 147] width 231 height 43
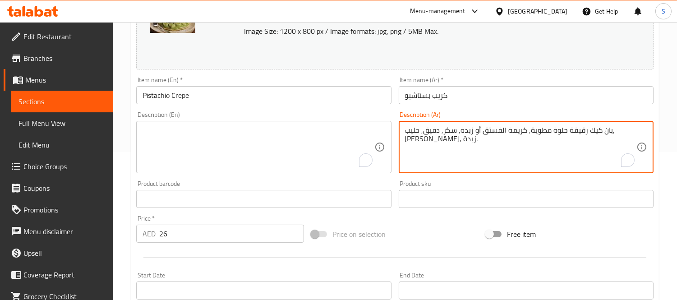
click at [459, 136] on textarea "بان كيك رقيقة حلوة مطوية, كريمة الفستق أو زبدة, سكر, دقيق, حليب, [PERSON_NAME],…" at bounding box center [520, 147] width 231 height 43
drag, startPoint x: 459, startPoint y: 136, endPoint x: 380, endPoint y: 124, distance: 79.5
click at [458, 136] on textarea "بان كيك رقيقة حلوة مطوية, كريمة الفستق أو زبدة, سكر, دقيق, حليب, [PERSON_NAME],…" at bounding box center [520, 147] width 231 height 43
click at [236, 97] on input "Pistachio Crepe" at bounding box center [263, 95] width 255 height 18
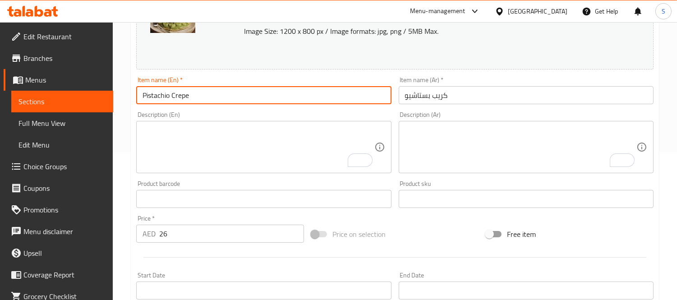
click at [236, 97] on input "Pistachio Crepe" at bounding box center [263, 95] width 255 height 18
click at [237, 97] on input "Pistachio Crepe" at bounding box center [263, 95] width 255 height 18
click at [274, 162] on textarea "To enrich screen reader interactions, please activate Accessibility in Grammarl…" at bounding box center [258, 147] width 231 height 43
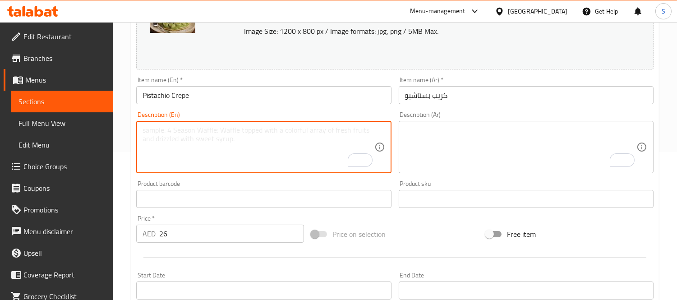
paste textarea "A thin warm crepe filled with a creamy, velvety pistachio cream and topped with…"
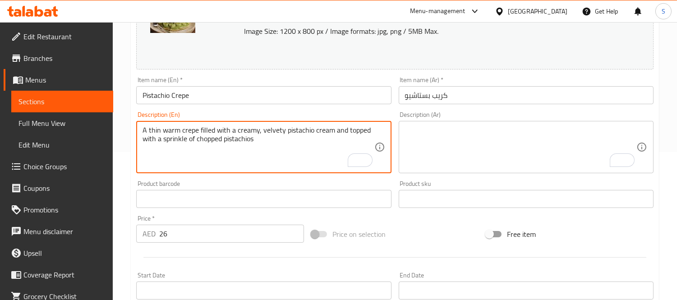
type textarea "A thin warm crepe filled with a creamy, velvety pistachio cream and topped with…"
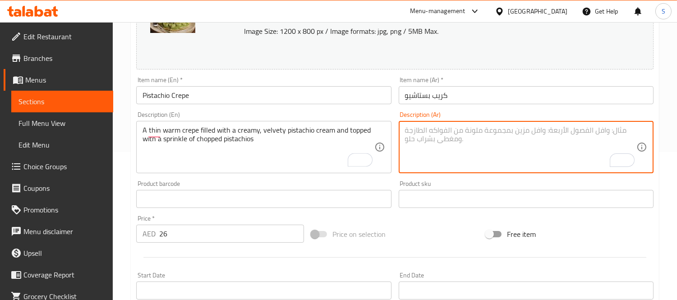
click at [422, 143] on textarea "To enrich screen reader interactions, please activate Accessibility in Grammarl…" at bounding box center [520, 147] width 231 height 43
paste textarea "كريب رقيق دافئ محشو بكريمة الفستق الكريمية المخملية ومغطاة برشة من الفستق المفر…"
type textarea "كريب رقيق دافئ محشو بكريمة الفستق الكريمية المخملية ومغطاة برشة من الفستق المفر…"
click at [347, 106] on div "Item name (En)   * Pistachio Crepe Item name (En) *" at bounding box center [264, 90] width 262 height 35
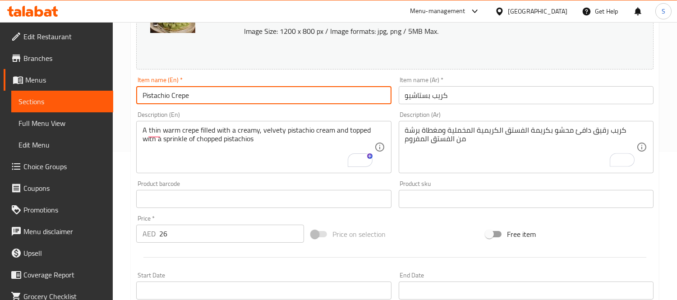
click at [353, 91] on input "Pistachio Crepe" at bounding box center [263, 95] width 255 height 18
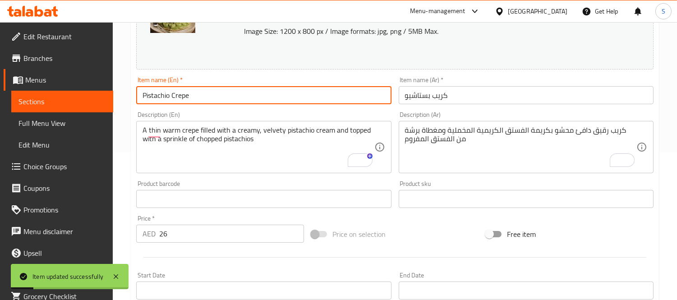
click at [66, 103] on span "Sections" at bounding box center [63, 101] width 88 height 11
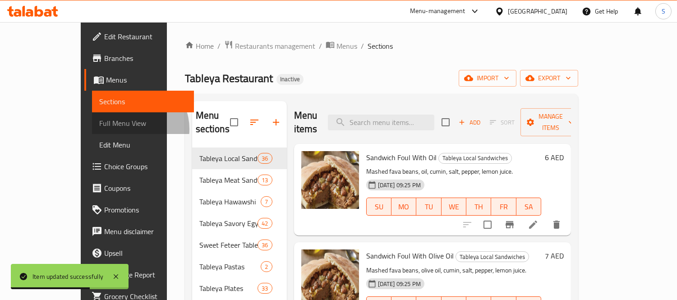
drag, startPoint x: 51, startPoint y: 129, endPoint x: 435, endPoint y: 2, distance: 404.5
click at [99, 129] on span "Full Menu View" at bounding box center [143, 123] width 88 height 11
click at [99, 123] on span "Full Menu View" at bounding box center [143, 123] width 88 height 11
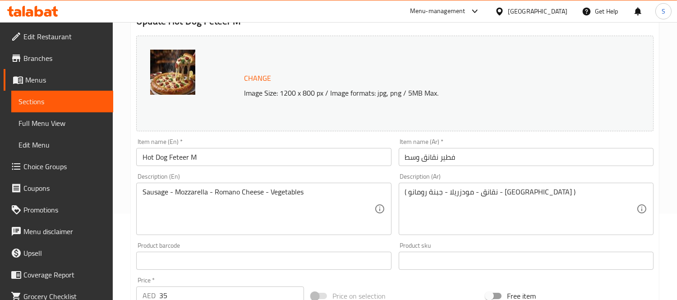
scroll to position [100, 0]
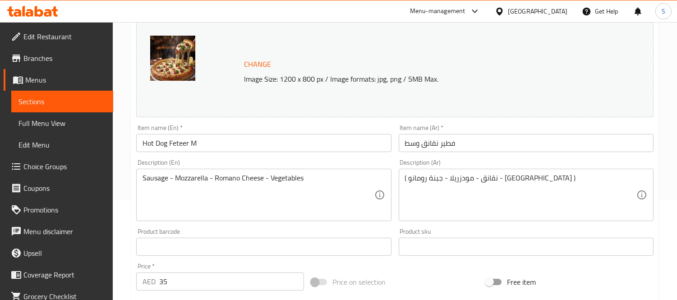
click at [122, 114] on div "Home / Restaurants management / Menus / Sections / item / update Tableya Savory…" at bounding box center [395, 236] width 564 height 629
click at [466, 146] on input "فطير نقانق وسط" at bounding box center [526, 143] width 255 height 18
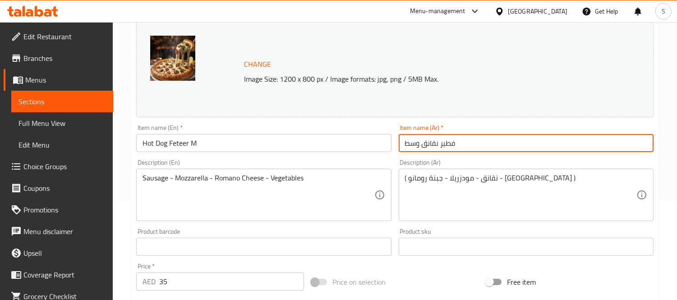
click at [466, 146] on input "فطير نقانق وسط" at bounding box center [526, 143] width 255 height 18
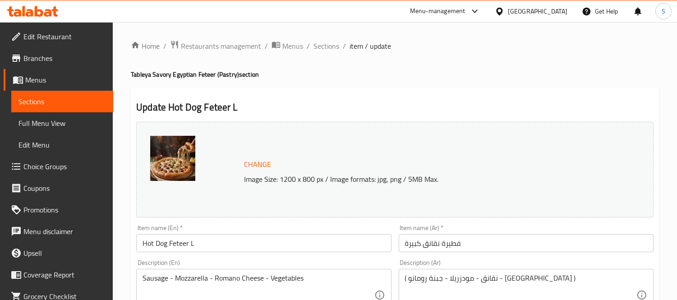
click at [421, 74] on h4 "Tableya Savory Egyptian Feteer (Pastry) section" at bounding box center [395, 74] width 528 height 9
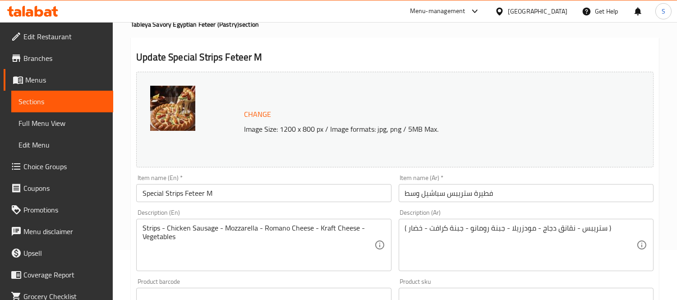
scroll to position [100, 0]
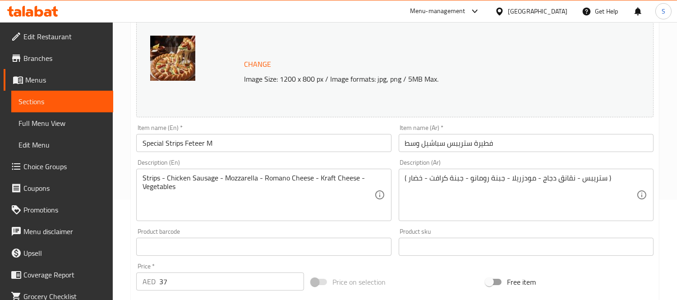
click at [121, 155] on div "Home / Restaurants management / Menus / Sections / item / update Tableya Savory…" at bounding box center [395, 236] width 564 height 629
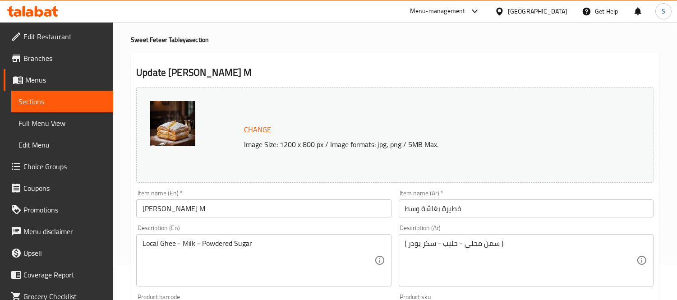
scroll to position [50, 0]
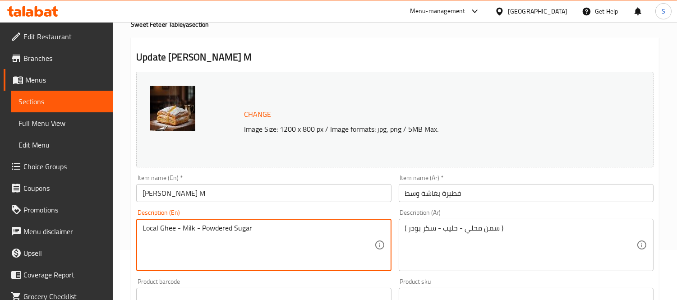
drag, startPoint x: 165, startPoint y: 224, endPoint x: 138, endPoint y: 218, distance: 28.2
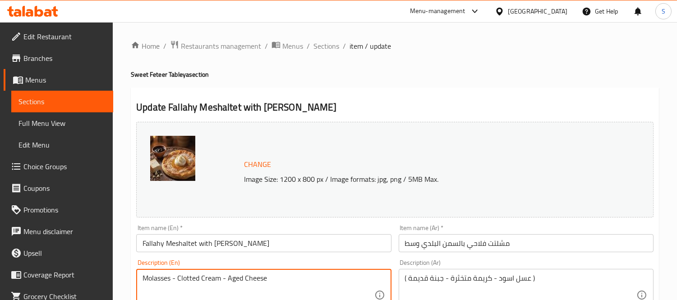
click at [159, 278] on textarea "Molasses - Clotted Cream - Aged Cheese" at bounding box center [258, 295] width 231 height 43
click at [364, 120] on div "Change Image Size: 1200 x 800 px / Image formats: jpg, png / 5MB Max." at bounding box center [395, 169] width 525 height 103
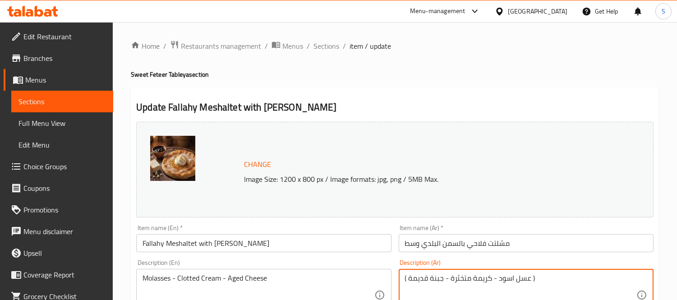
drag, startPoint x: 443, startPoint y: 281, endPoint x: 408, endPoint y: 276, distance: 35.1
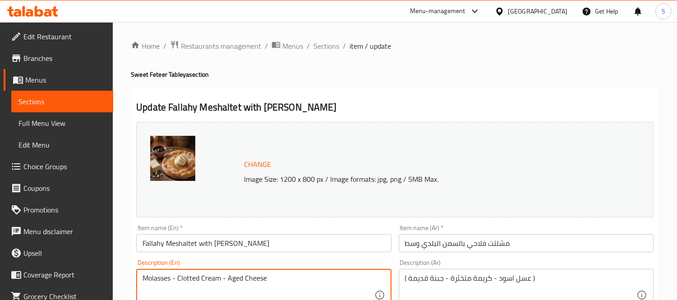
click at [238, 274] on textarea "Molasses - Clotted Cream - Aged Cheese" at bounding box center [258, 295] width 231 height 43
paste textarea "Old"
type textarea "Molasses - Clotted Cream - Old Cheese"
click at [275, 246] on input "Fallahy Meshaltet with Baldi Ghee M" at bounding box center [263, 243] width 255 height 18
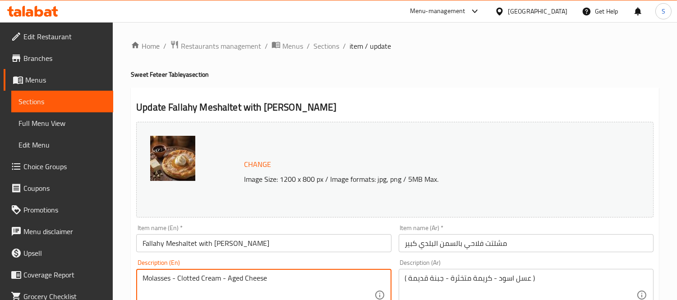
click at [232, 282] on textarea "Molasses - Clotted Cream - Aged Cheese" at bounding box center [258, 295] width 231 height 43
paste textarea "Old"
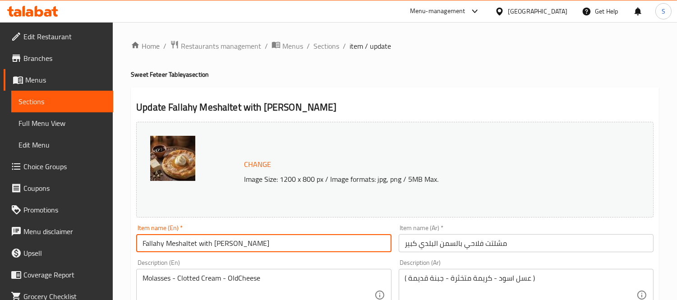
click at [285, 242] on input "Fallahy Meshaltet with Baldi Ghee L" at bounding box center [263, 243] width 255 height 18
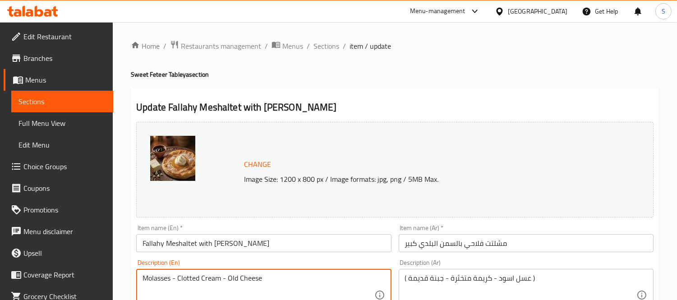
type textarea "Molasses - Clotted Cream - Old Cheese"
click at [275, 249] on input "Fallahy Meshaltet with Baldi Ghee L" at bounding box center [263, 243] width 255 height 18
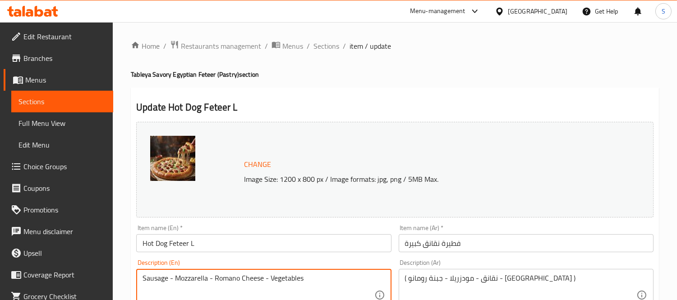
click at [147, 284] on textarea "Sausage - Mozzarella - Romano Cheese - Vegetables" at bounding box center [258, 295] width 231 height 43
paste textarea "Hot Dog"
type textarea "Hot Dog- Mozzarella - Romano Cheese - Vegetables"
click at [211, 250] on input "Hot Dog Feteer L" at bounding box center [263, 243] width 255 height 18
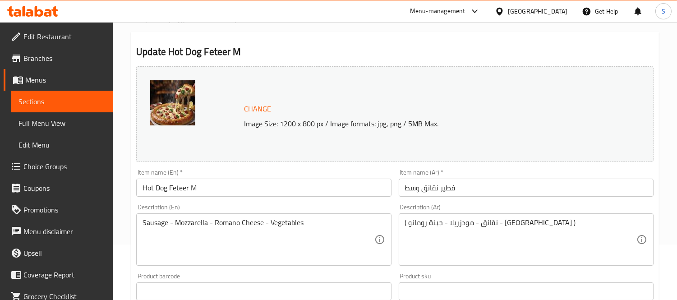
scroll to position [100, 0]
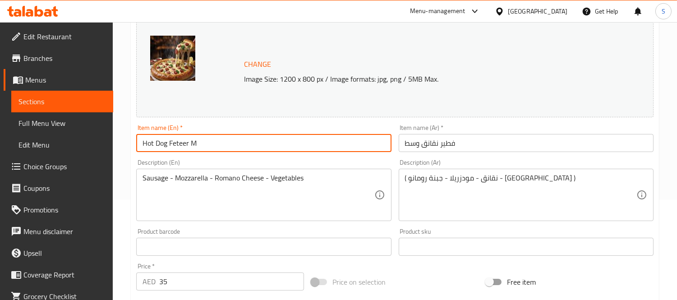
drag, startPoint x: 167, startPoint y: 142, endPoint x: 131, endPoint y: 142, distance: 35.6
click at [131, 142] on div "Update Hot Dog Feteer M Change Image Size: 1200 x 800 px / Image formats: jpg, …" at bounding box center [395, 256] width 528 height 538
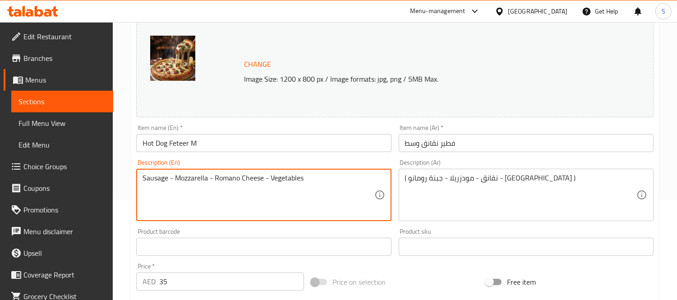
click at [153, 182] on textarea "Sausage - Mozzarella - Romano Cheese - Vegetables" at bounding box center [258, 195] width 231 height 43
paste textarea "Hot Dog"
type textarea "Hot Dog- Mozzarella - Romano Cheese - Vegetables"
click at [231, 143] on input "Hot Dog Feteer M" at bounding box center [263, 143] width 255 height 18
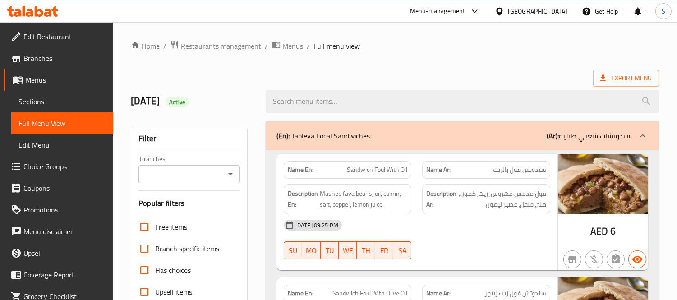
drag, startPoint x: 215, startPoint y: 64, endPoint x: 235, endPoint y: 64, distance: 19.4
click at [609, 80] on span "Export Menu" at bounding box center [626, 78] width 51 height 11
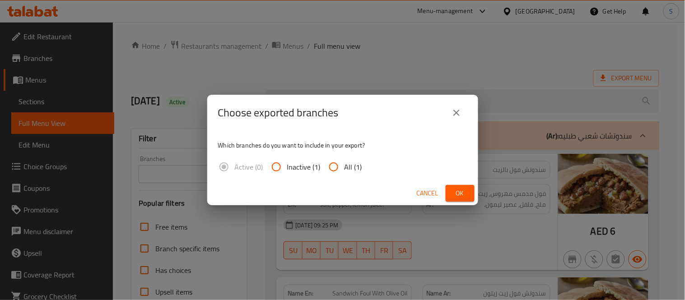
click at [342, 159] on input "All (1)" at bounding box center [334, 167] width 22 height 22
radio input "true"
click at [453, 191] on span "Ok" at bounding box center [460, 193] width 14 height 11
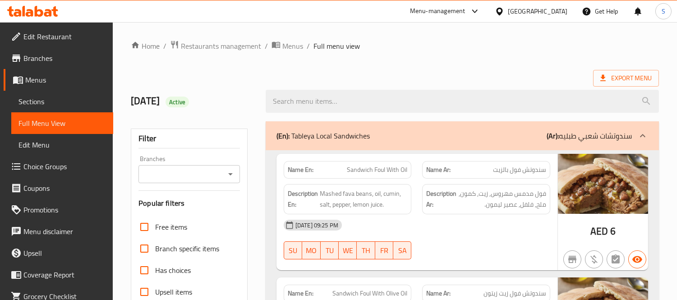
scroll to position [22093, 0]
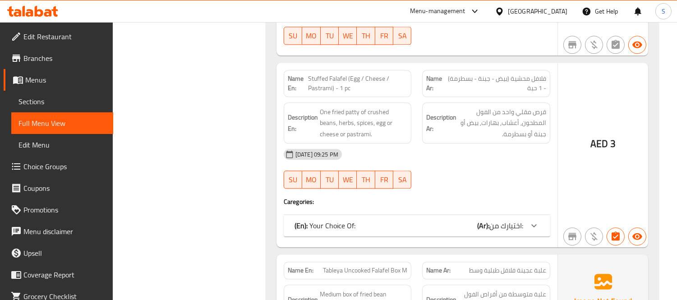
click at [346, 266] on span "Tableya Uncooked Falafel Box M" at bounding box center [365, 270] width 84 height 9
copy span "Uncooked"
click at [356, 266] on span "Tableya Uncooked Falafel Box M" at bounding box center [365, 270] width 84 height 9
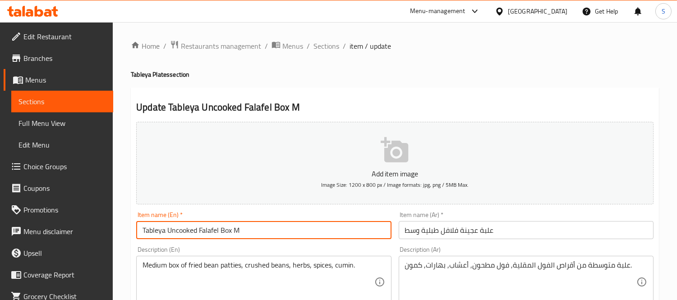
click at [183, 234] on input "Tableya Uncooked Falafel Box M" at bounding box center [263, 230] width 255 height 18
paste input "Dough"
click at [183, 234] on input "Tableya Uncooked Falafel Box M" at bounding box center [263, 230] width 255 height 18
type input "Tableya Dough Falafel Box M"
